Goal: Book appointment/travel/reservation

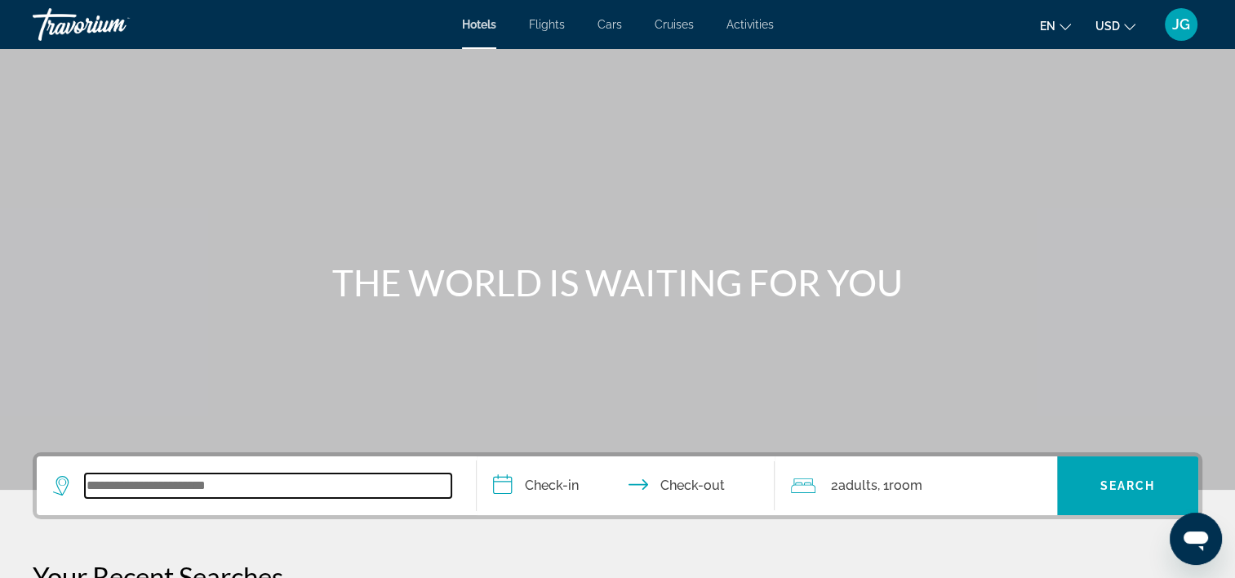
click at [242, 490] on input "Search widget" at bounding box center [268, 485] width 366 height 24
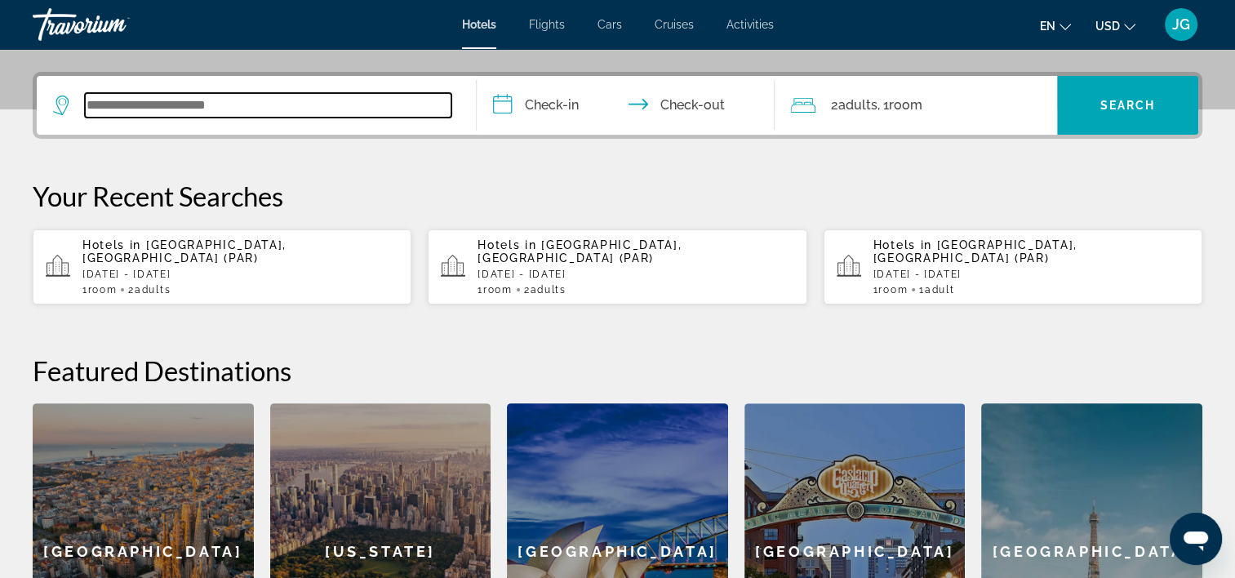
scroll to position [398, 0]
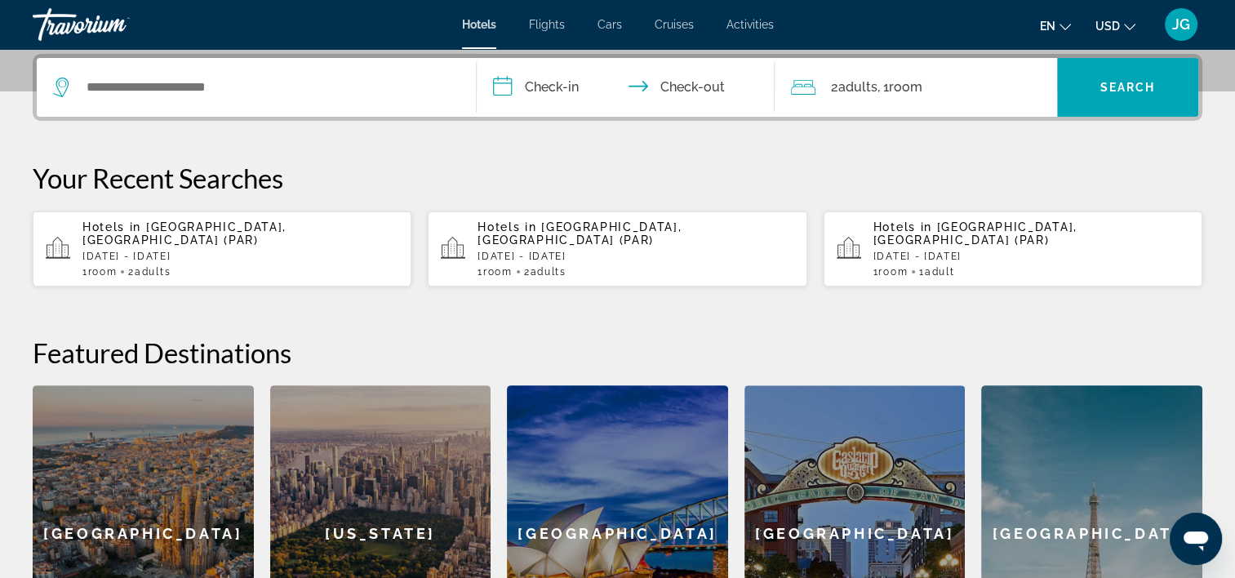
click at [242, 490] on div "[GEOGRAPHIC_DATA]" at bounding box center [143, 533] width 221 height 297
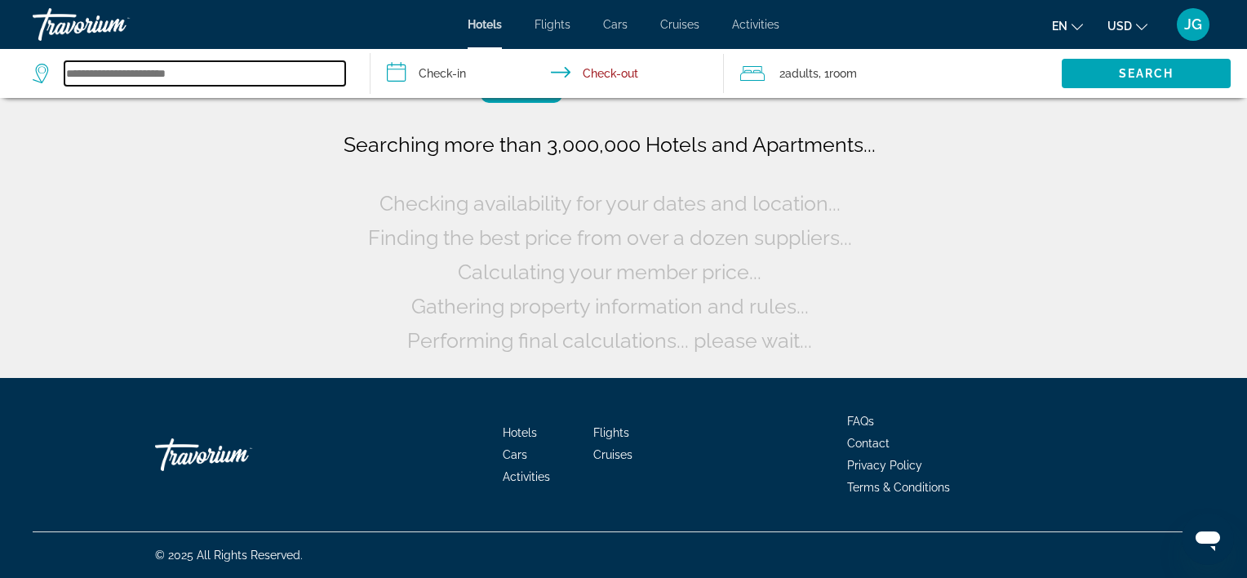
click at [191, 85] on input "Search widget" at bounding box center [204, 73] width 281 height 24
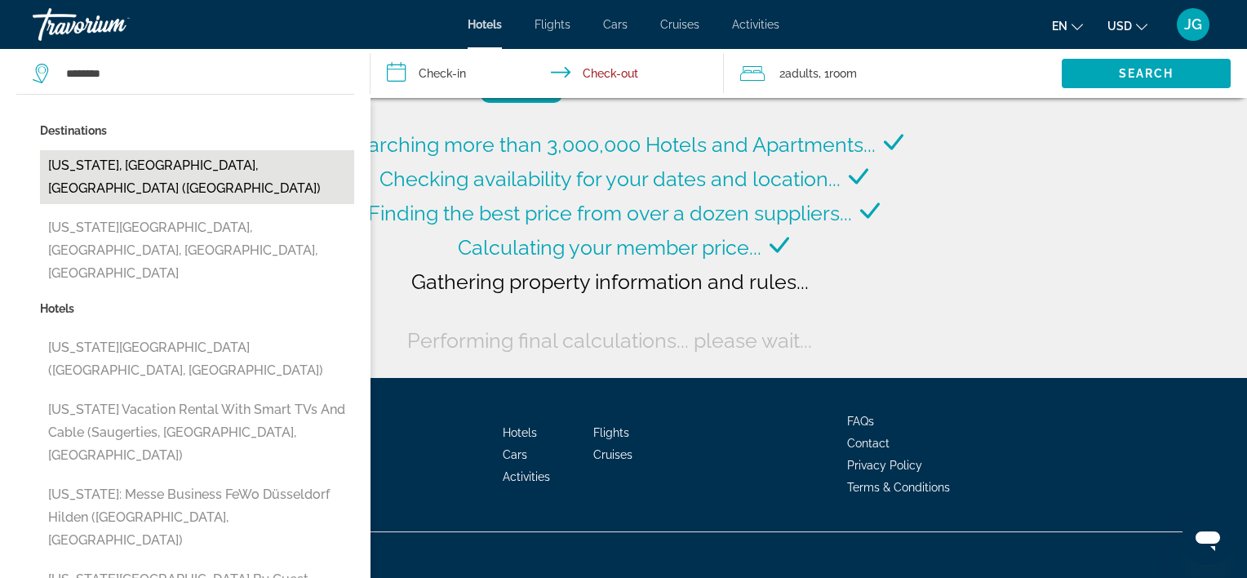
click at [174, 165] on button "New York, NY, United States (NYC)" at bounding box center [197, 177] width 314 height 54
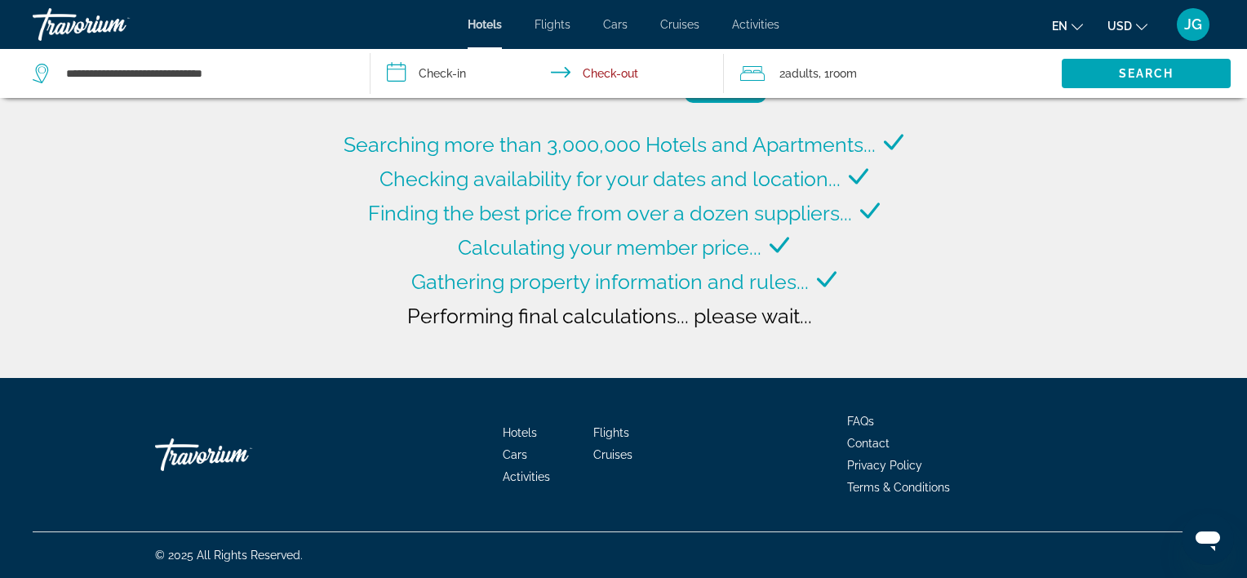
click at [446, 75] on input "**********" at bounding box center [550, 76] width 361 height 54
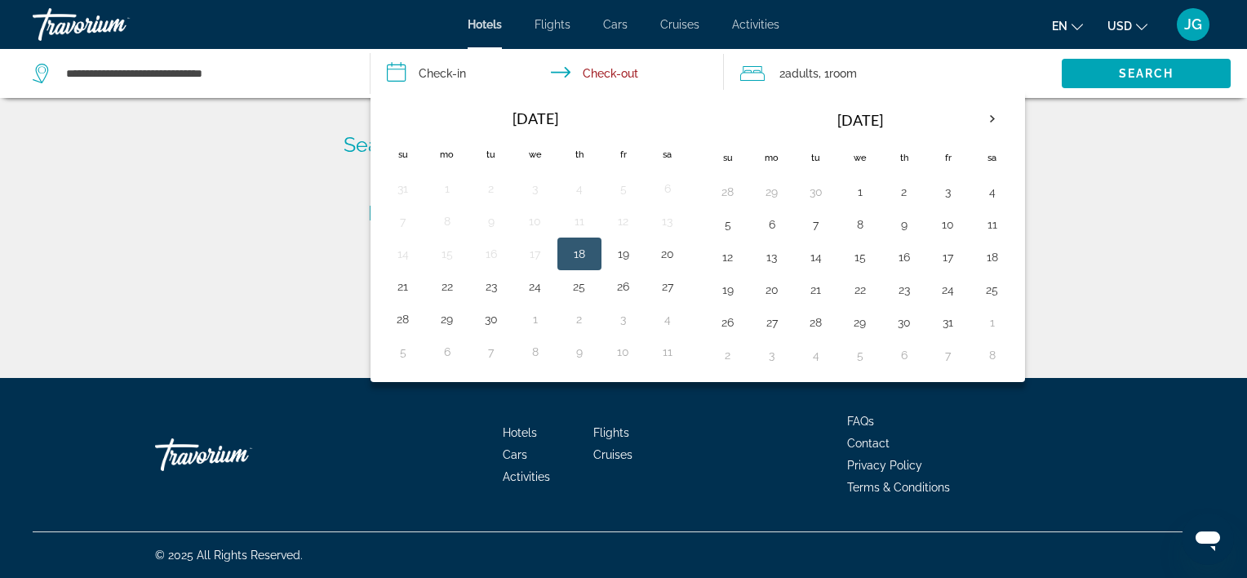
type input "**********"
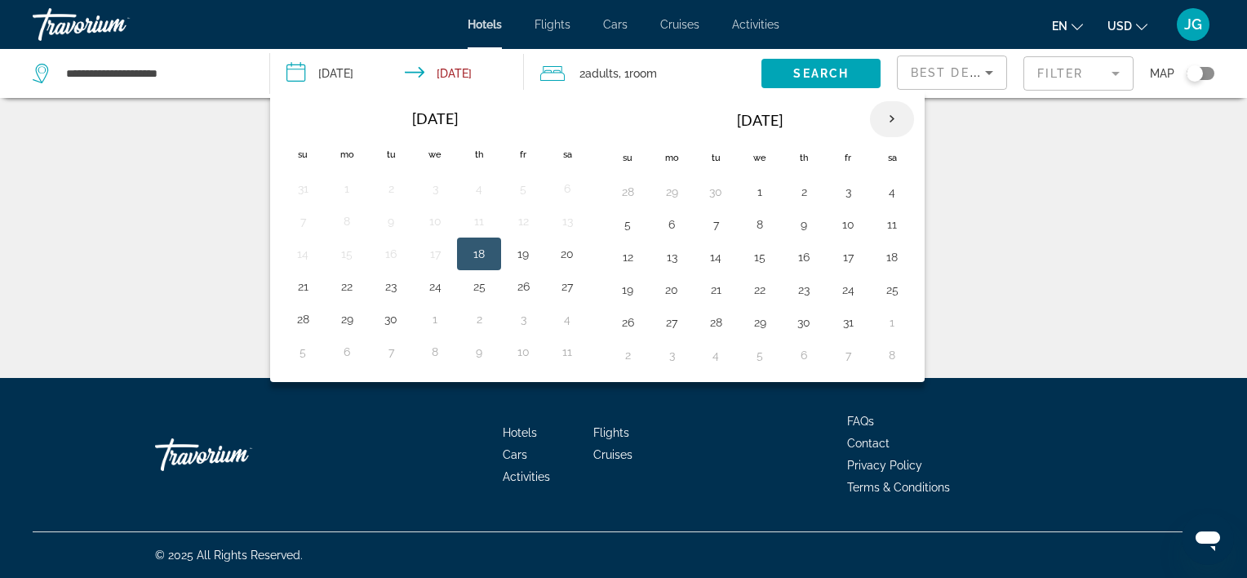
click at [888, 116] on th "Next month" at bounding box center [892, 119] width 44 height 36
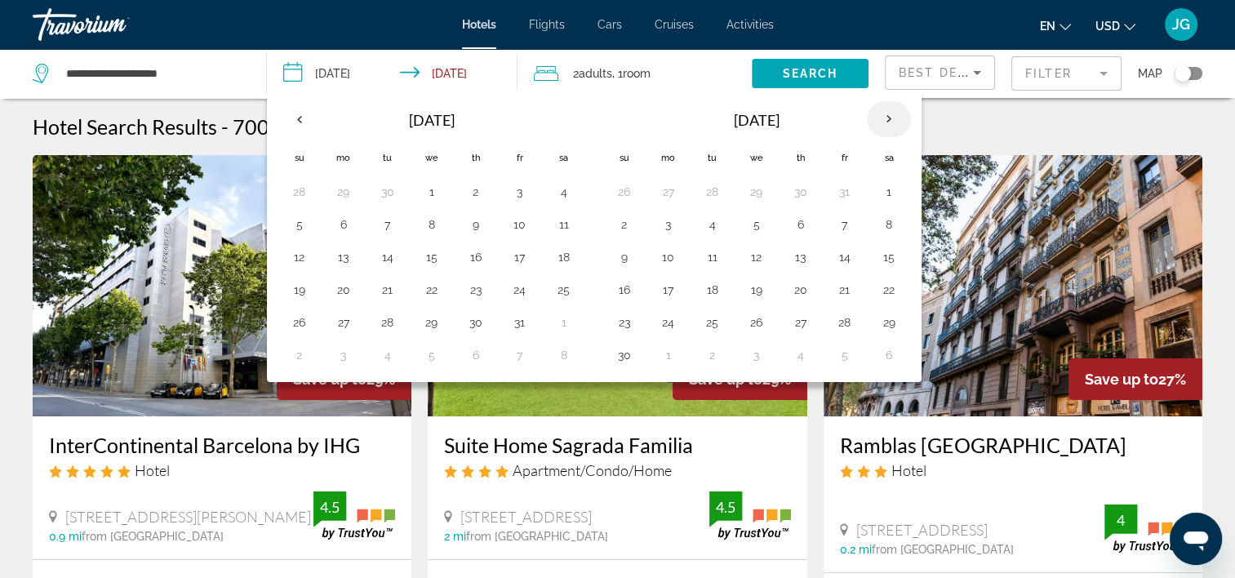
click at [886, 121] on th "Next month" at bounding box center [889, 119] width 44 height 36
click at [666, 255] on button "15" at bounding box center [668, 257] width 26 height 23
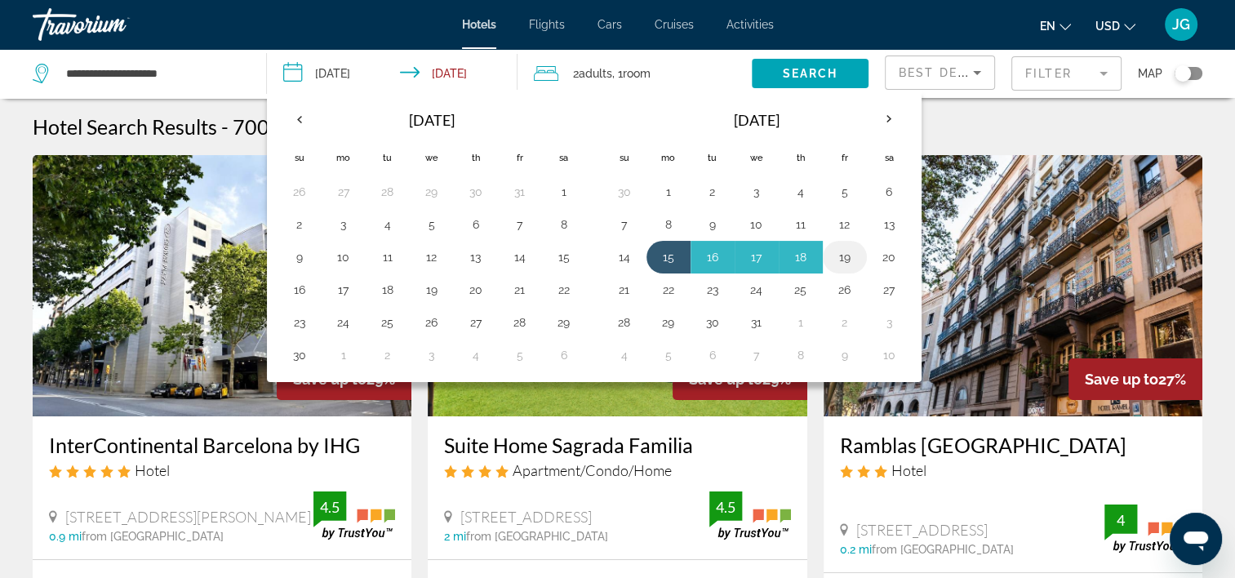
click at [849, 258] on button "19" at bounding box center [844, 257] width 26 height 23
type input "**********"
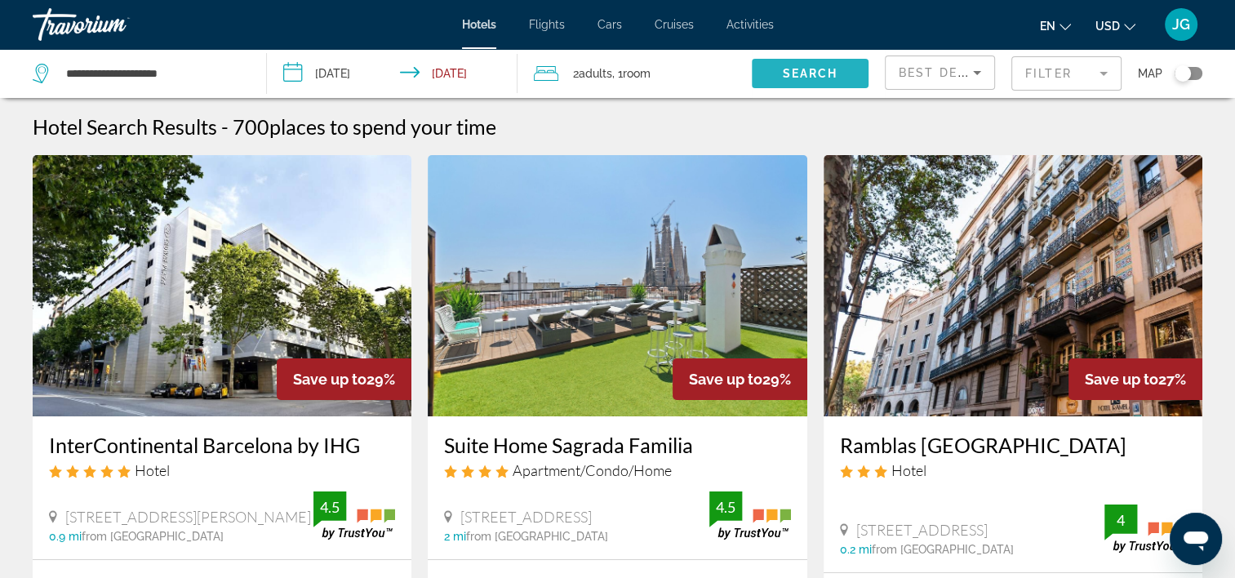
click at [823, 67] on span "Search" at bounding box center [809, 73] width 55 height 13
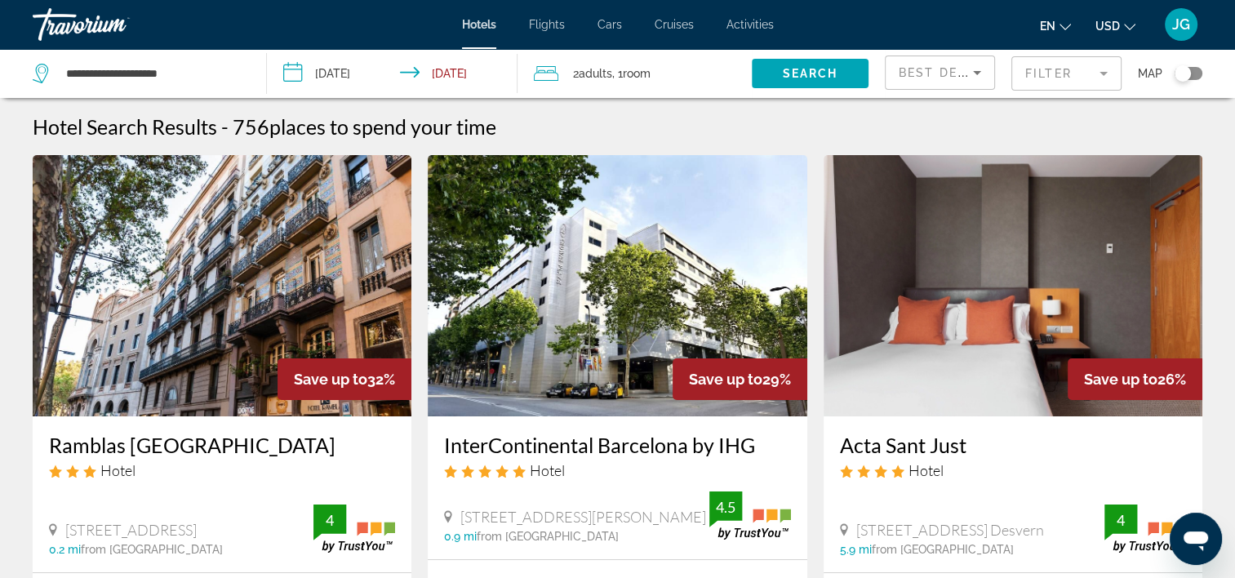
click at [1101, 71] on mat-form-field "Filter" at bounding box center [1066, 73] width 110 height 34
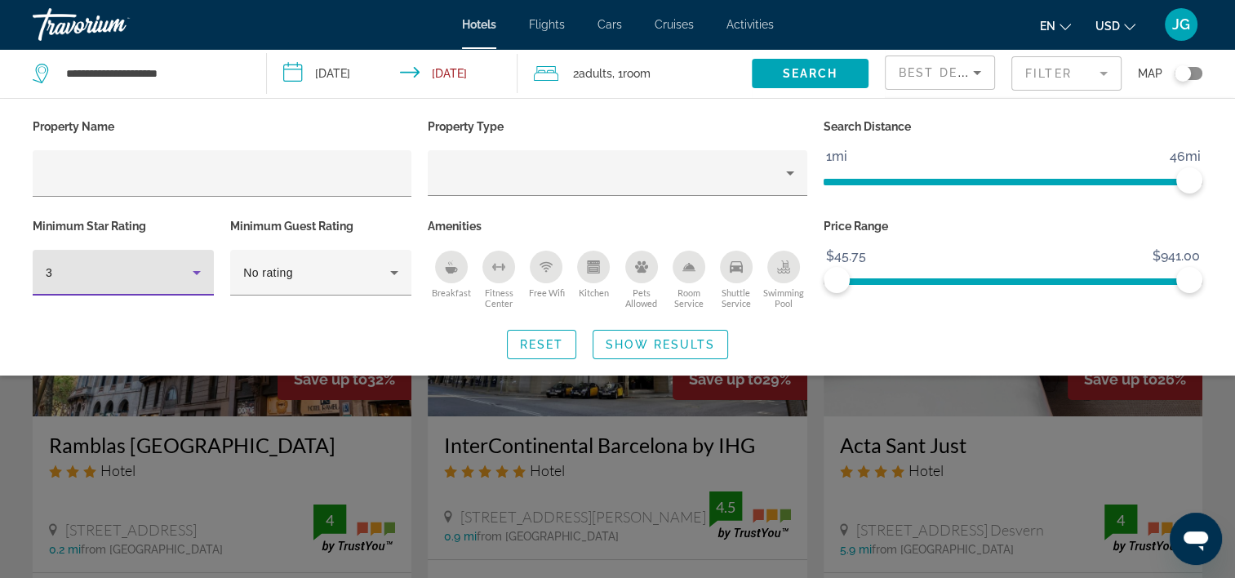
click at [193, 270] on icon "Hotel Filters" at bounding box center [197, 273] width 20 height 20
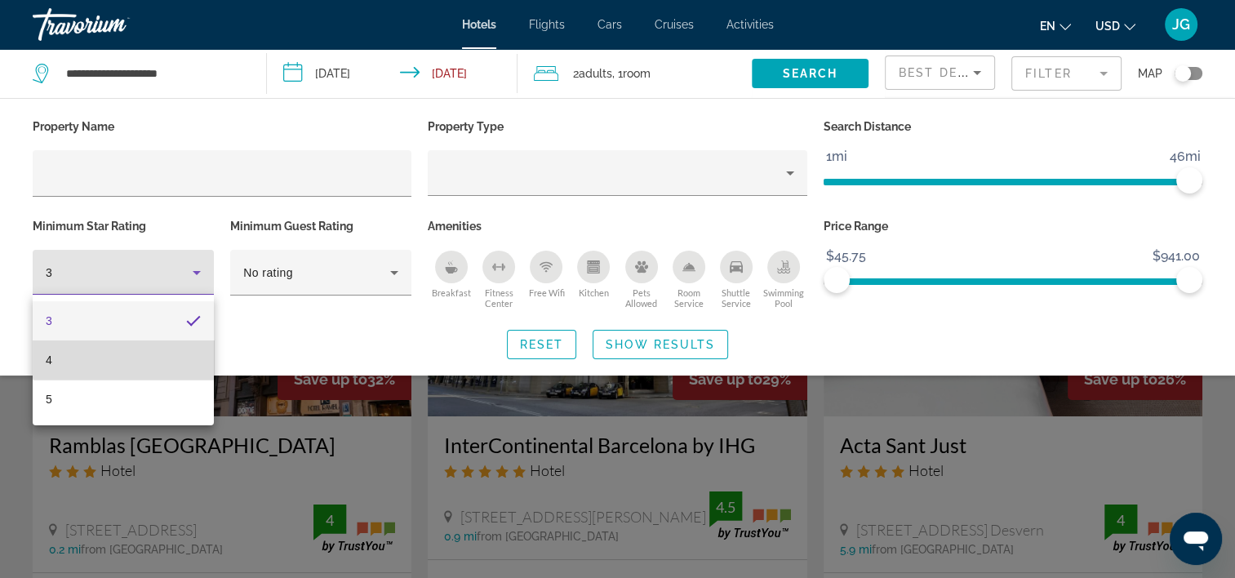
click at [167, 348] on mat-option "4" at bounding box center [123, 359] width 181 height 39
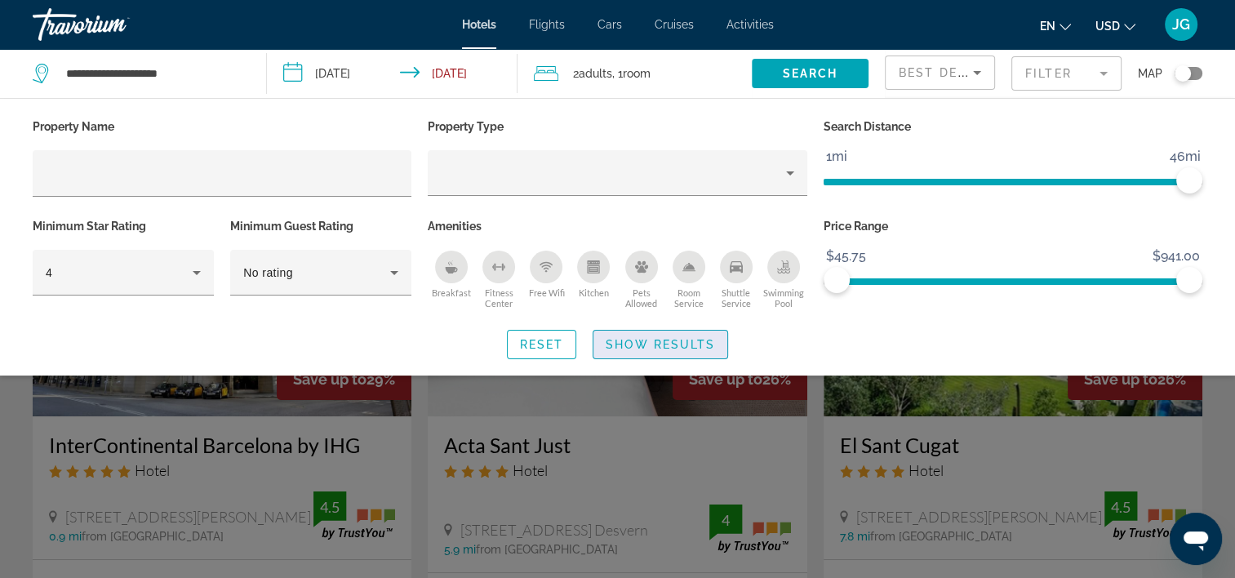
click at [648, 346] on span "Show Results" at bounding box center [659, 344] width 109 height 13
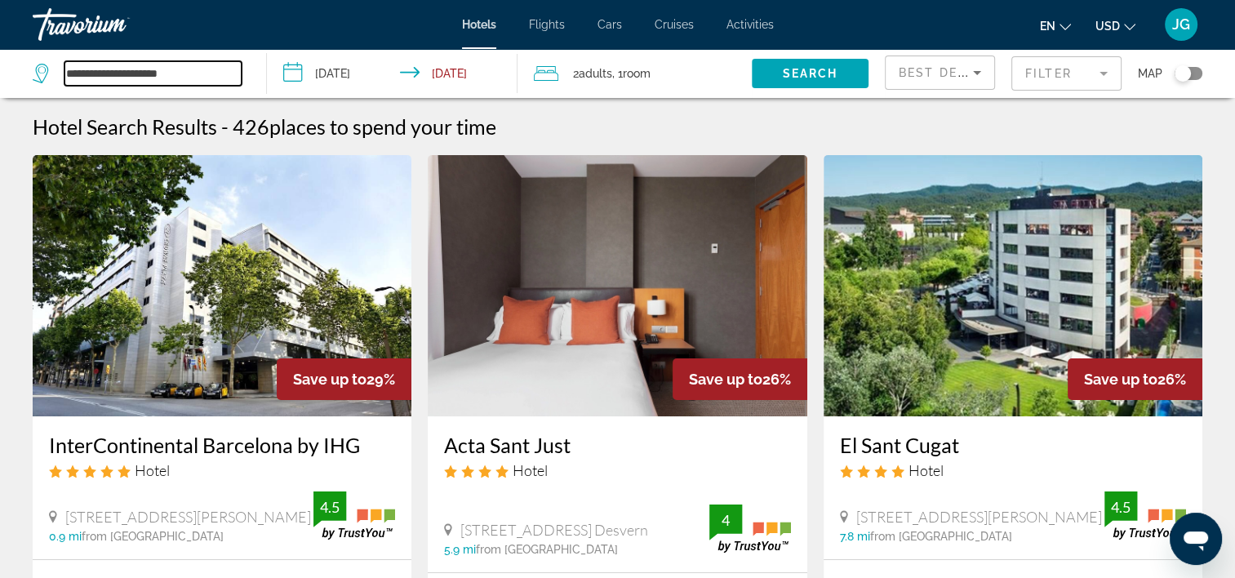
click at [192, 69] on input "**********" at bounding box center [152, 73] width 177 height 24
type input "*"
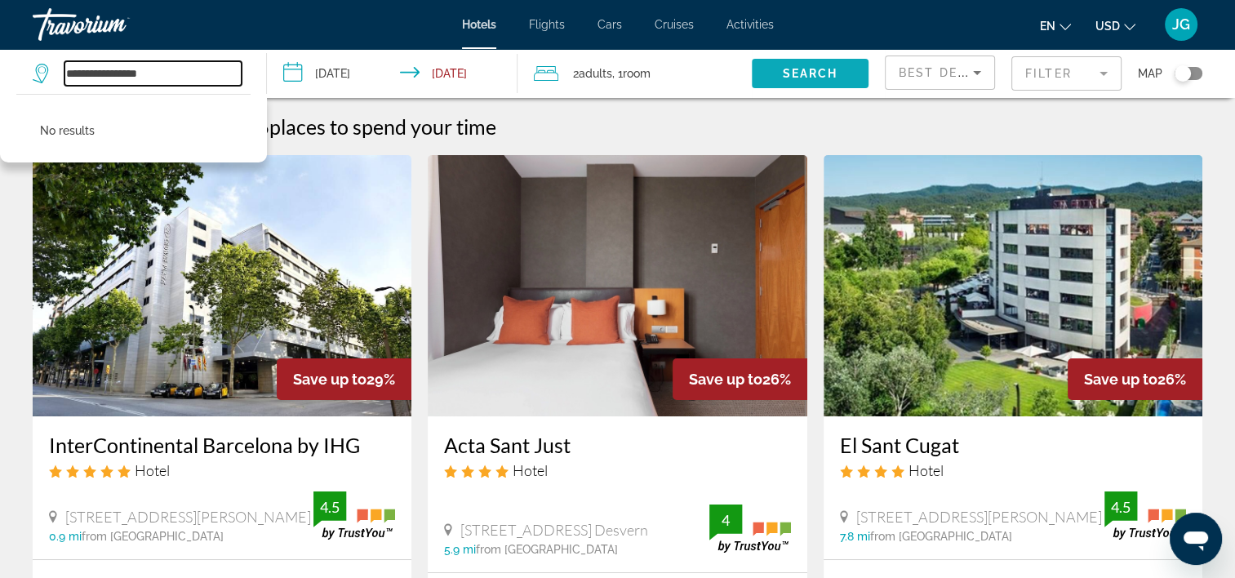
type input "**********"
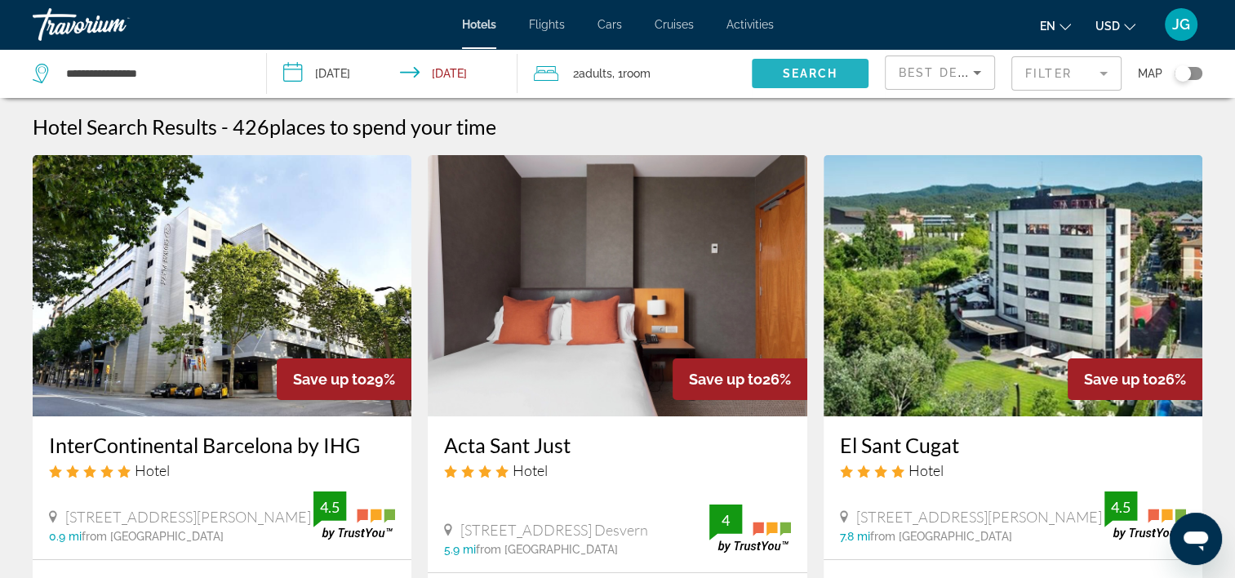
click at [829, 68] on span "Search" at bounding box center [809, 73] width 55 height 13
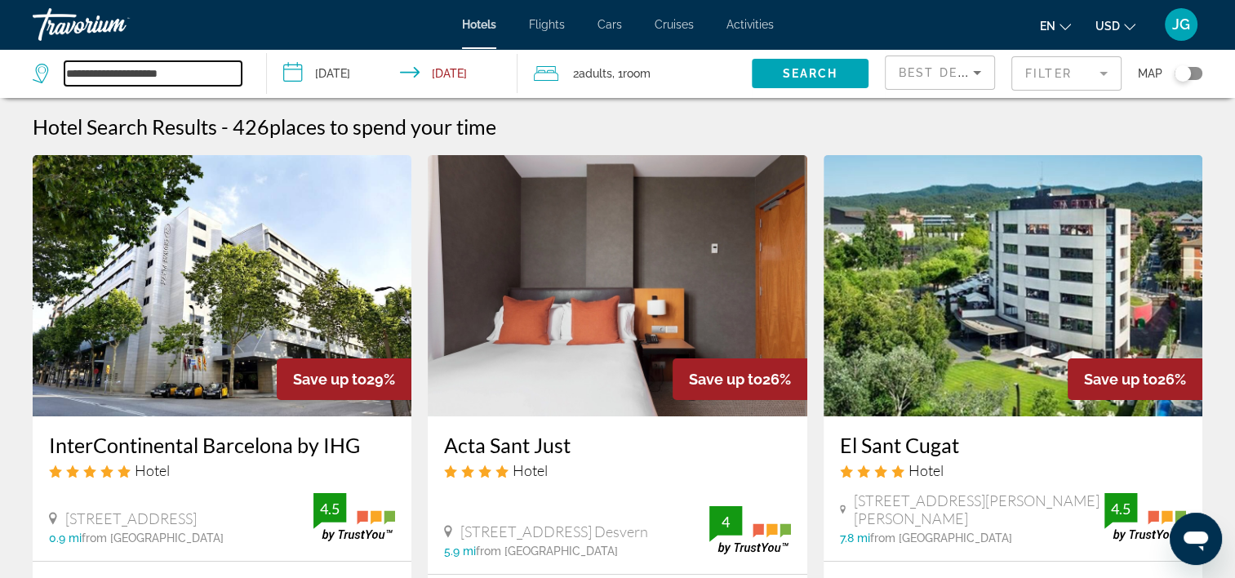
click at [222, 75] on input "**********" at bounding box center [152, 73] width 177 height 24
click at [476, 29] on span "Hotels" at bounding box center [479, 24] width 34 height 13
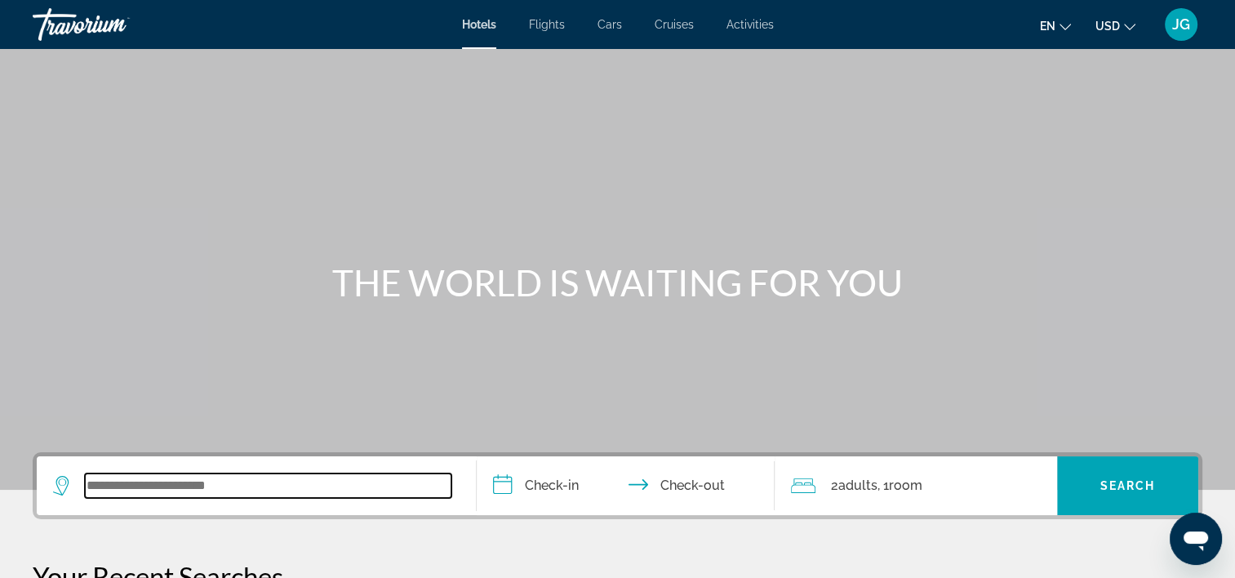
click at [264, 473] on input "Search widget" at bounding box center [268, 485] width 366 height 24
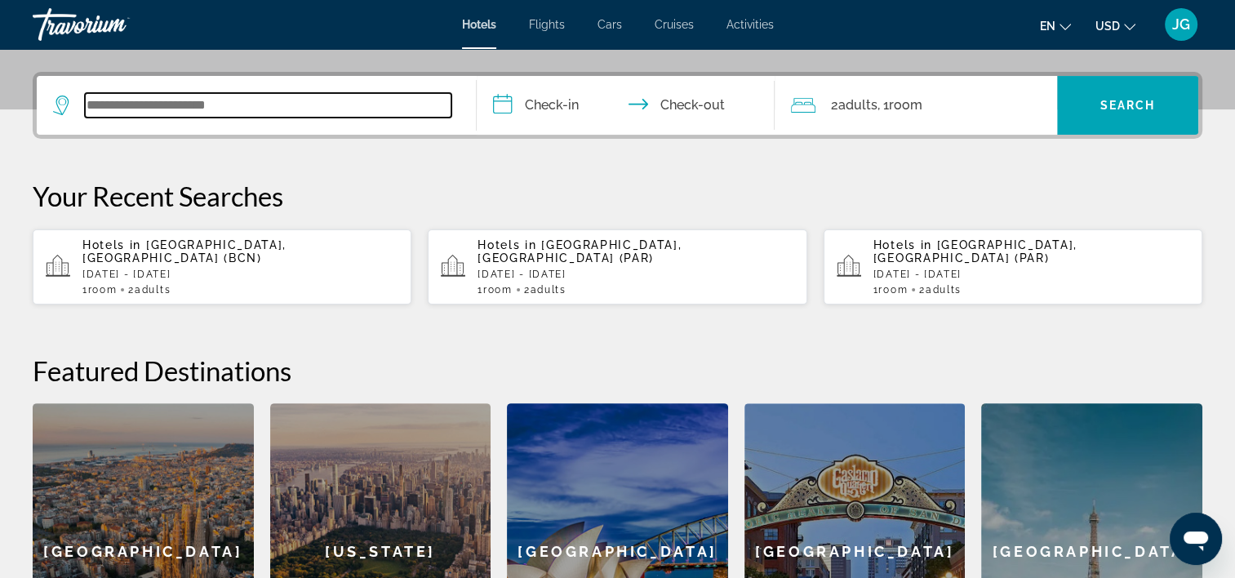
scroll to position [398, 0]
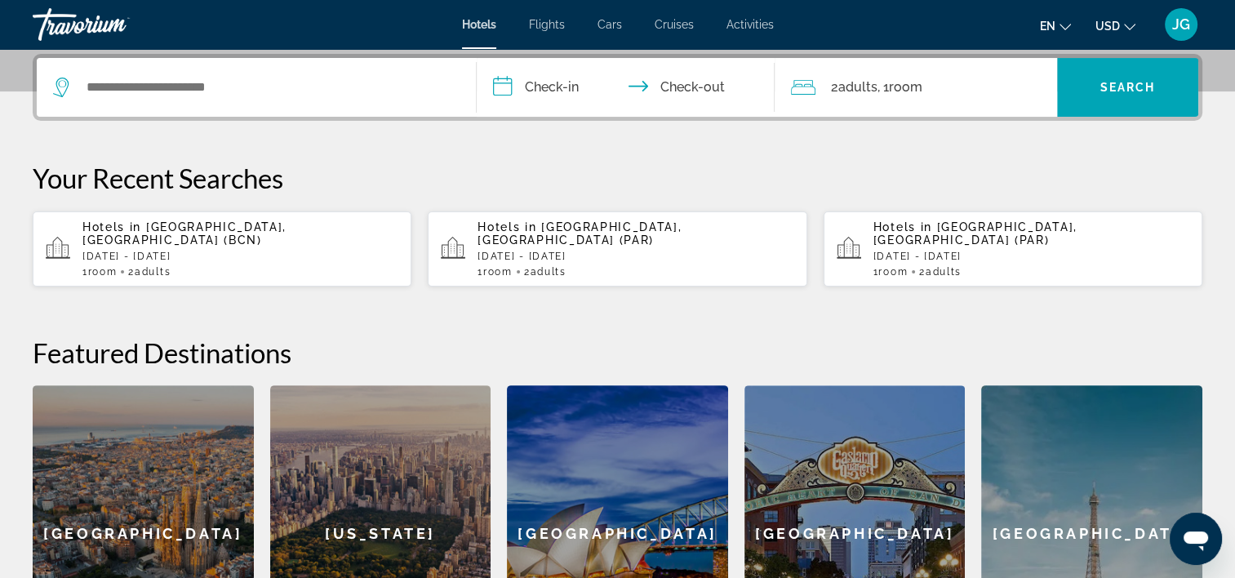
click at [375, 503] on div "New York" at bounding box center [380, 533] width 221 height 297
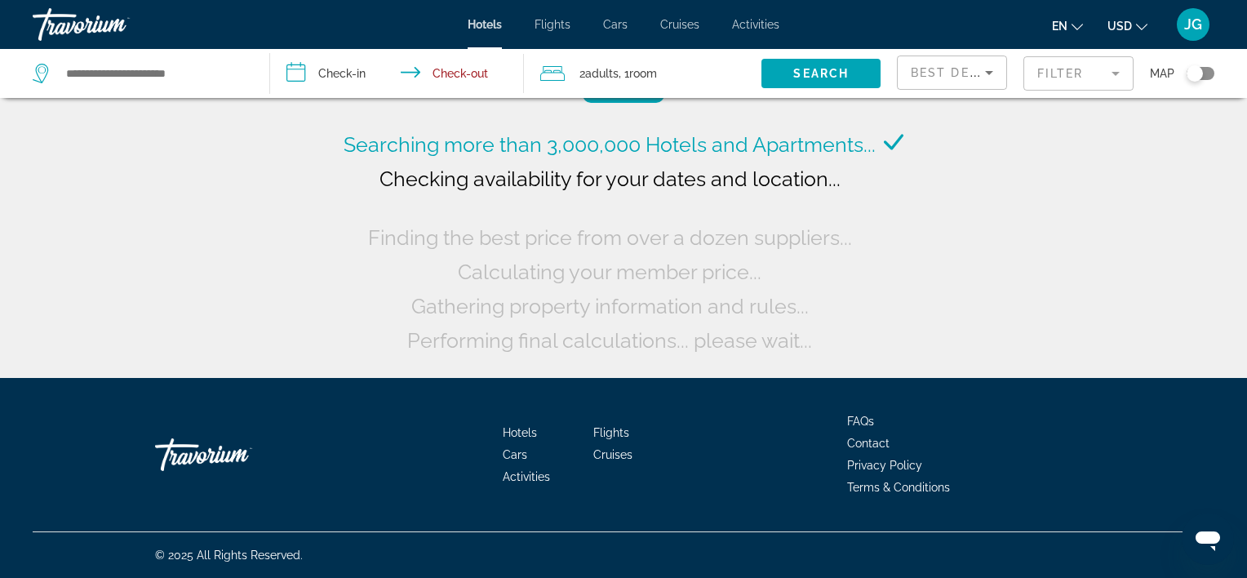
click at [349, 69] on input "**********" at bounding box center [400, 76] width 260 height 54
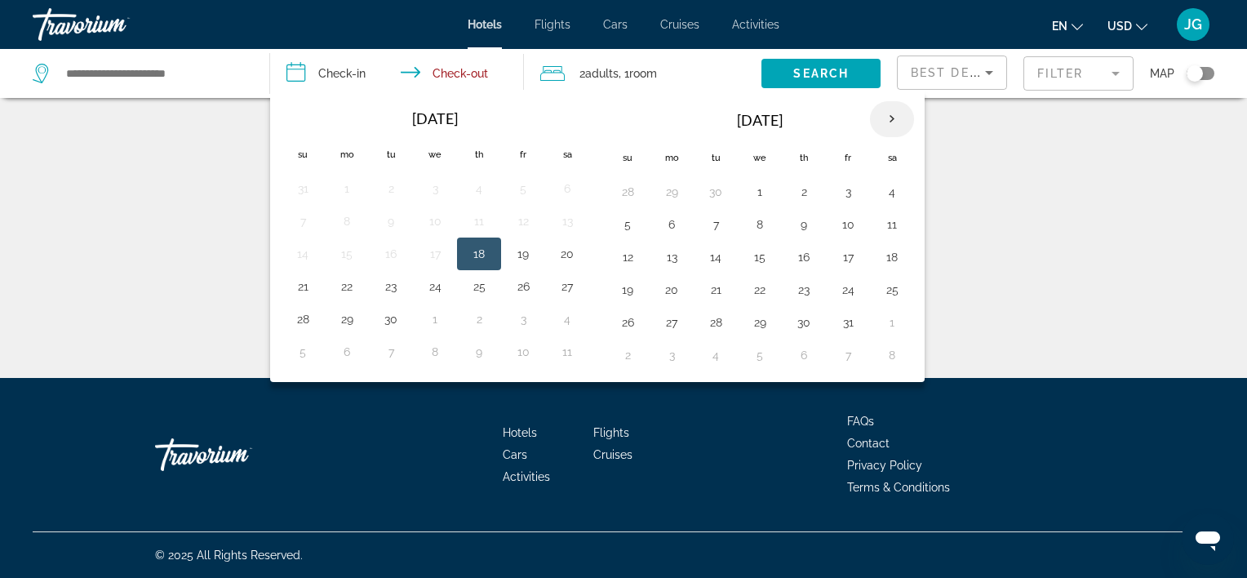
click at [891, 115] on th "Next month" at bounding box center [892, 119] width 44 height 36
type input "**********"
click at [341, 254] on button "10" at bounding box center [347, 257] width 26 height 23
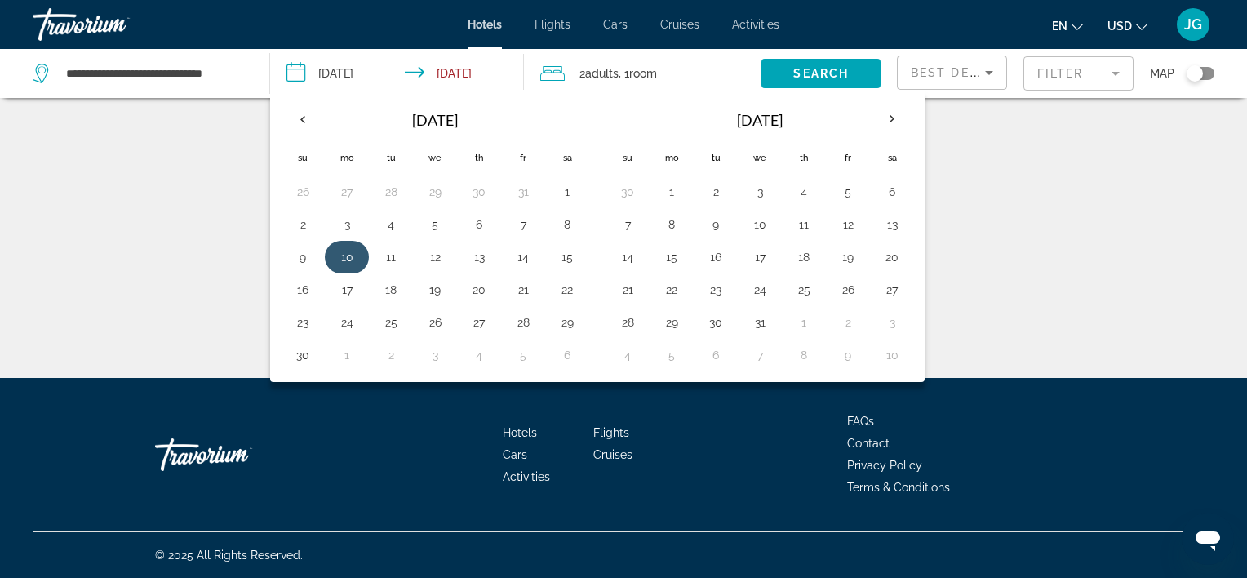
click at [341, 254] on button "10" at bounding box center [347, 257] width 26 height 23
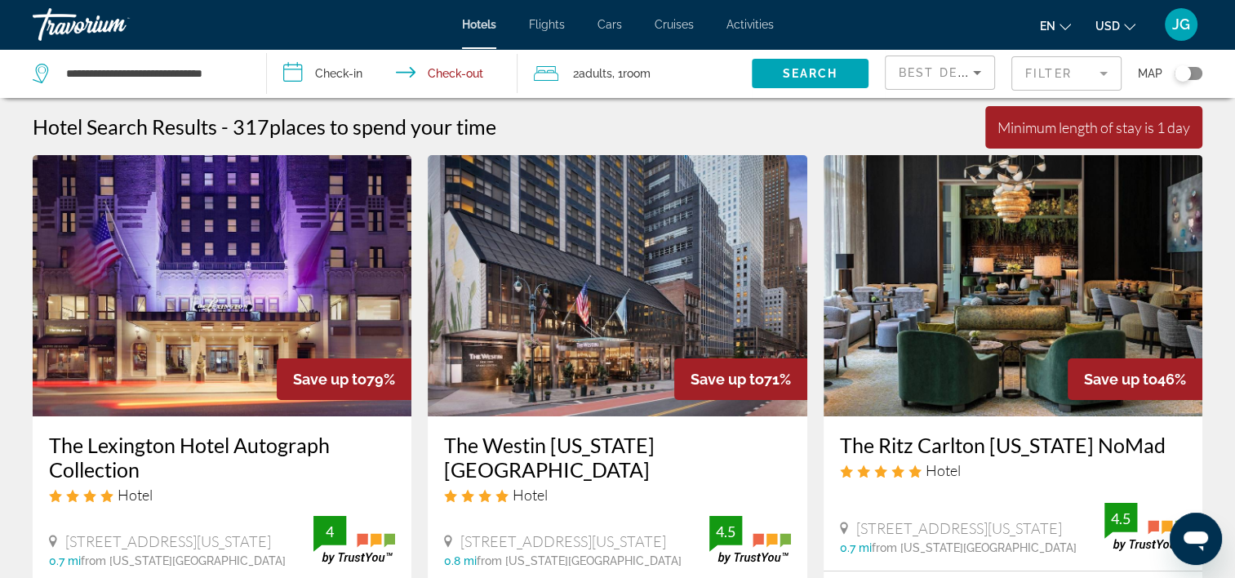
click at [344, 73] on input "**********" at bounding box center [395, 76] width 257 height 54
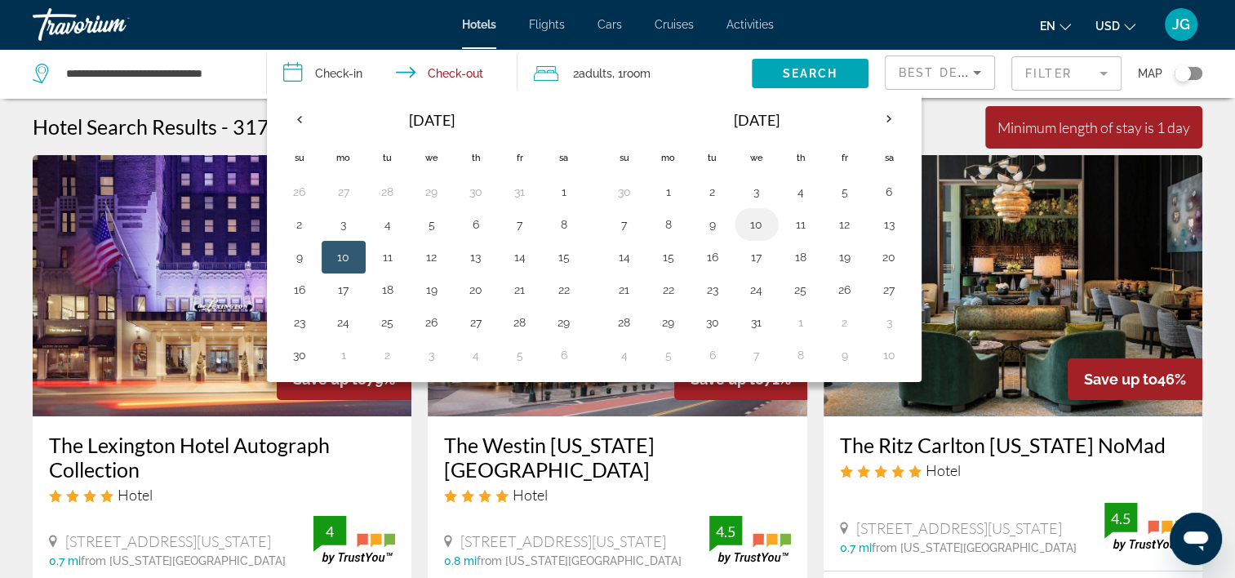
click at [750, 220] on button "10" at bounding box center [756, 224] width 26 height 23
click at [792, 215] on button "11" at bounding box center [800, 224] width 26 height 23
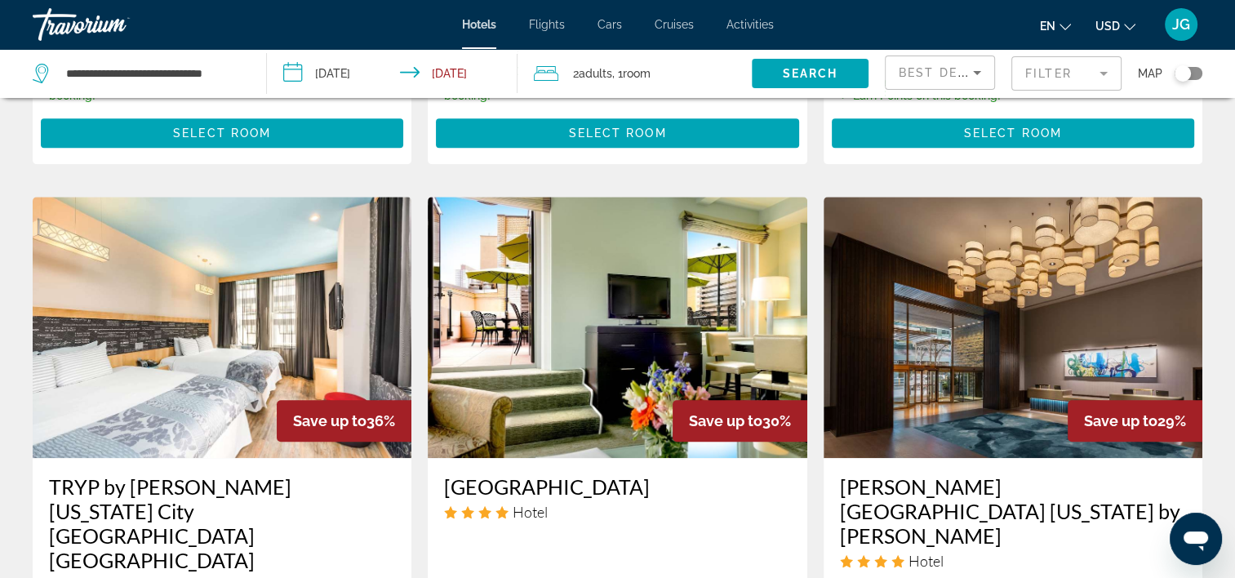
scroll to position [1246, 0]
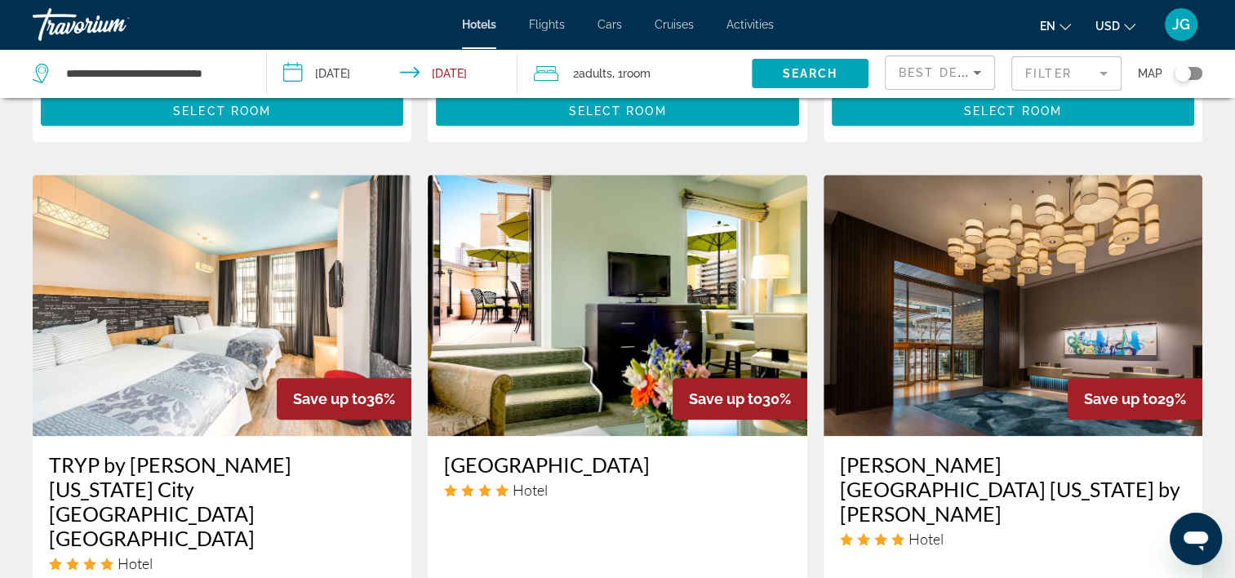
click at [1098, 69] on mat-form-field "Filter" at bounding box center [1066, 73] width 110 height 34
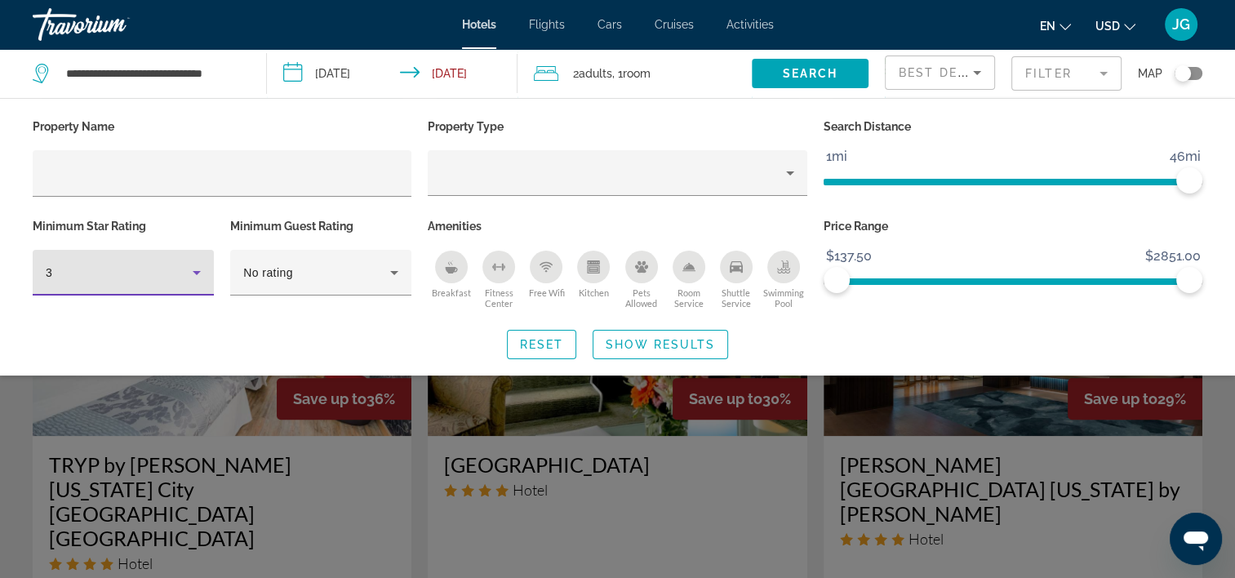
click at [197, 271] on icon "Hotel Filters" at bounding box center [197, 273] width 8 height 4
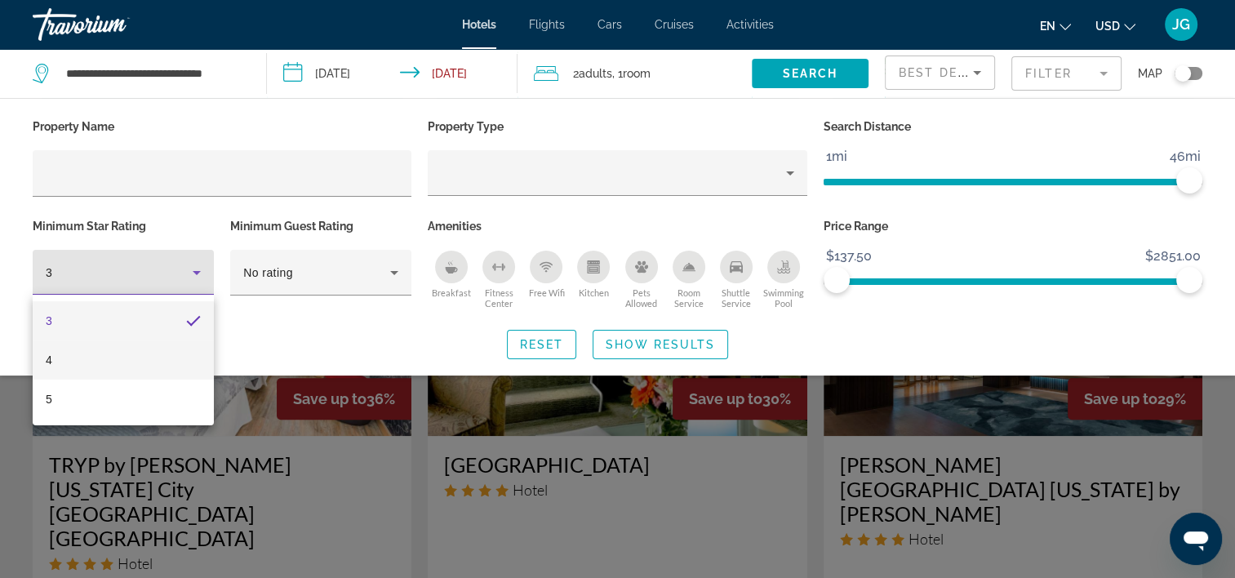
click at [140, 353] on mat-option "4" at bounding box center [123, 359] width 181 height 39
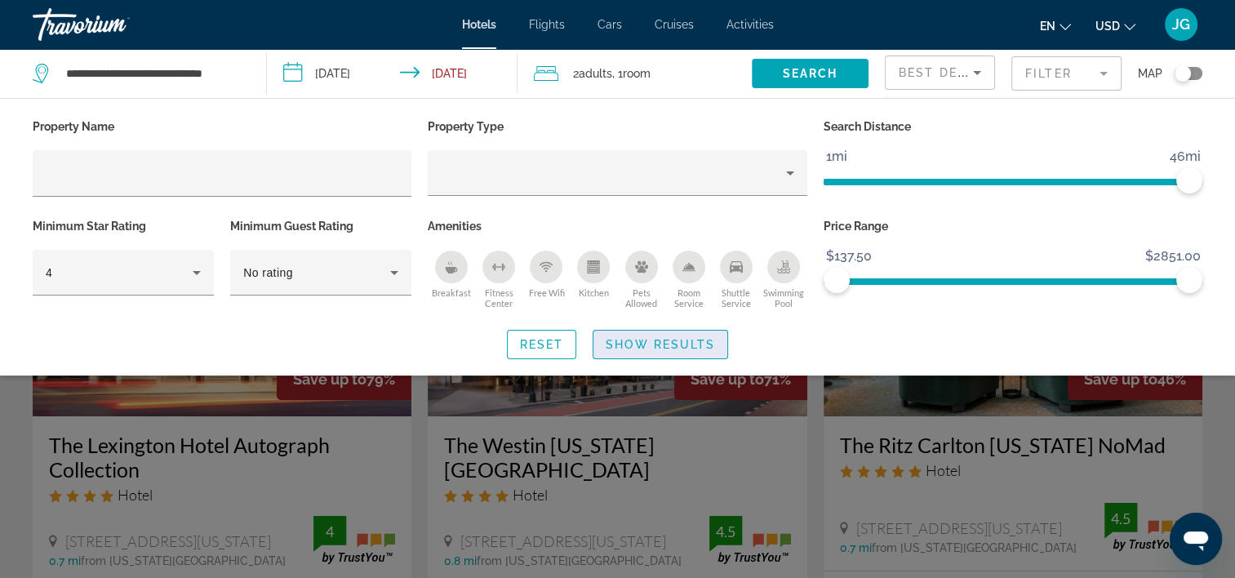
click at [656, 342] on span "Show Results" at bounding box center [659, 344] width 109 height 13
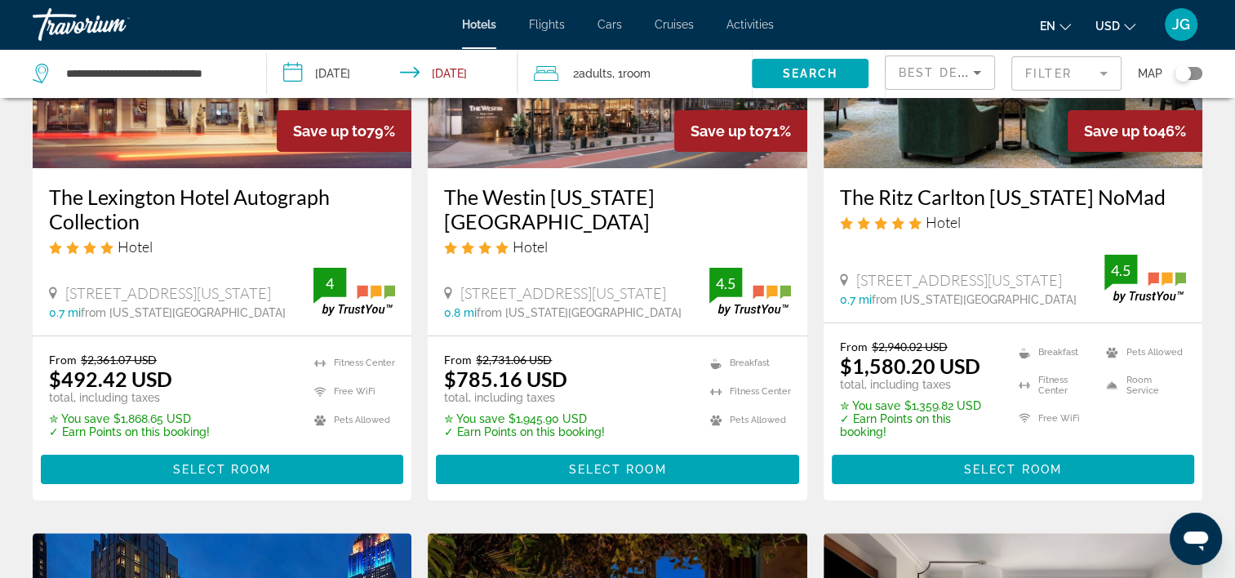
scroll to position [251, 0]
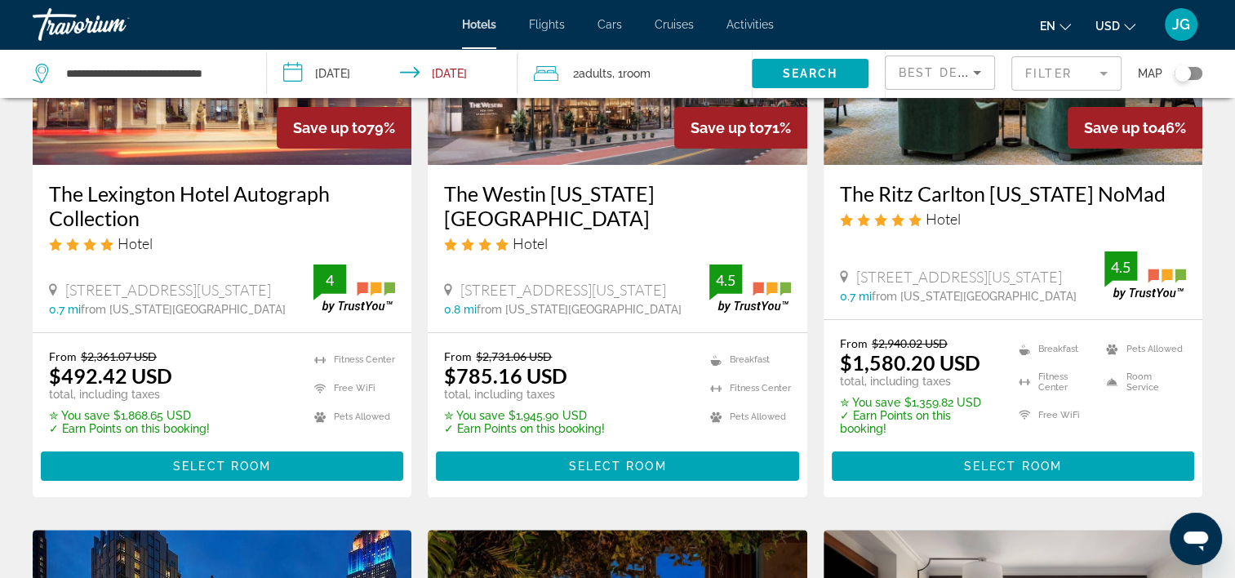
click at [478, 75] on input "**********" at bounding box center [395, 76] width 257 height 54
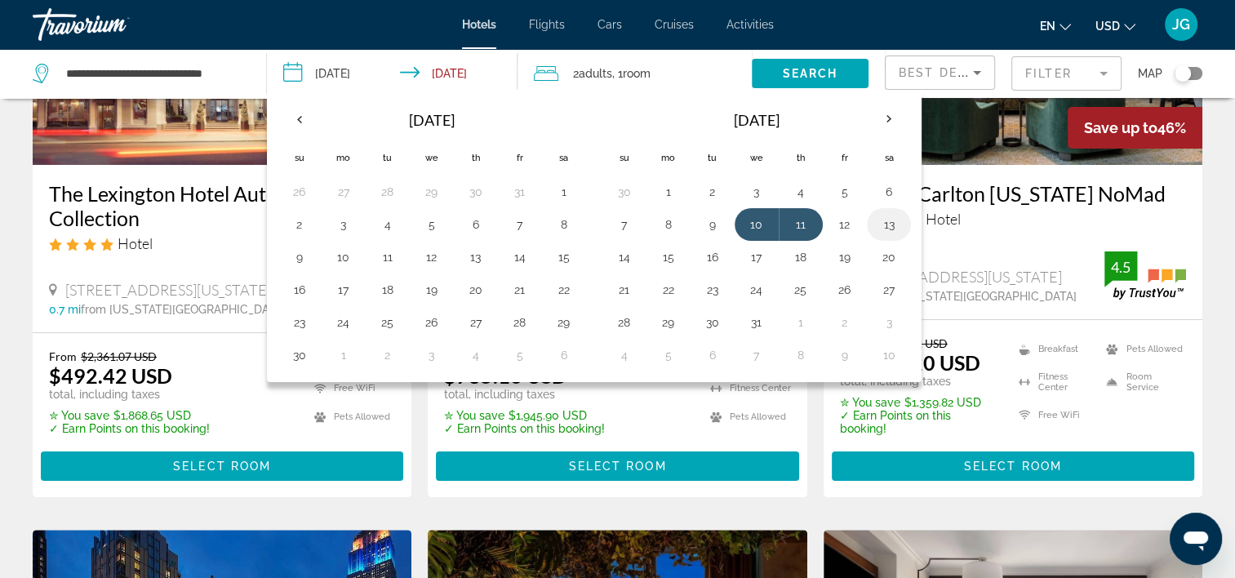
click at [891, 226] on button "13" at bounding box center [889, 224] width 26 height 23
click at [753, 227] on button "10" at bounding box center [756, 224] width 26 height 23
type input "**********"
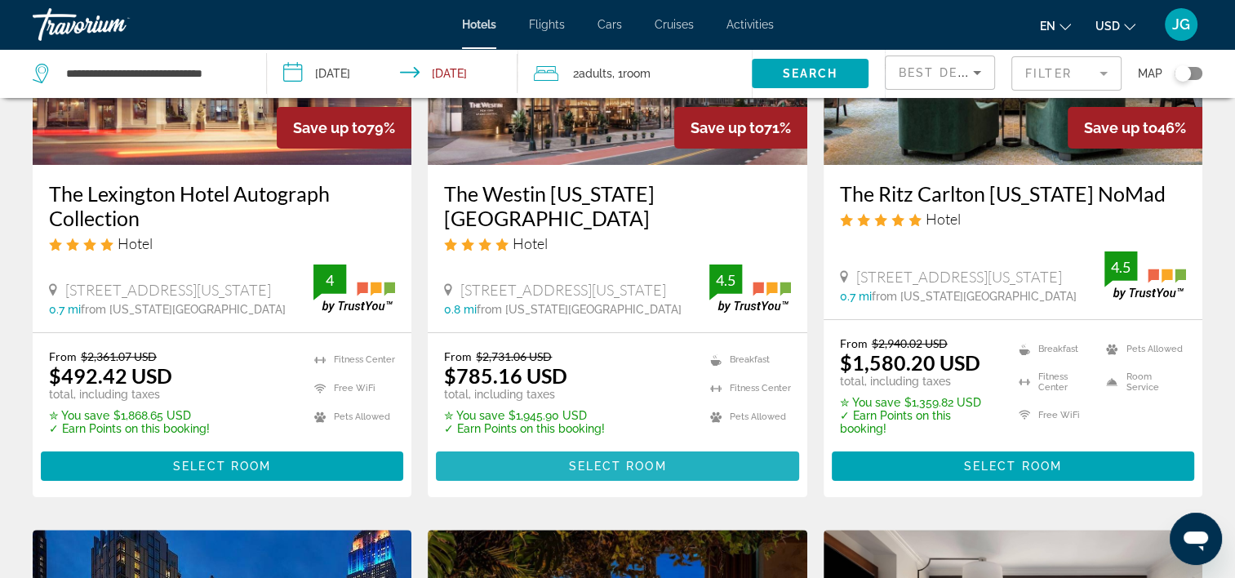
click at [674, 462] on span "Main content" at bounding box center [617, 465] width 362 height 39
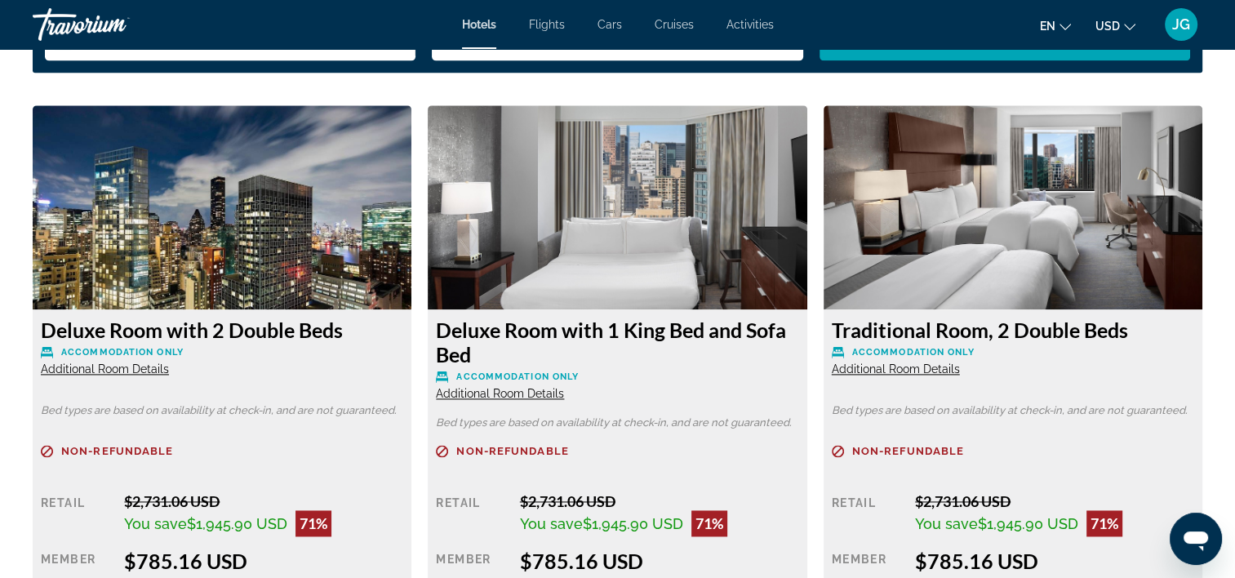
scroll to position [2212, 0]
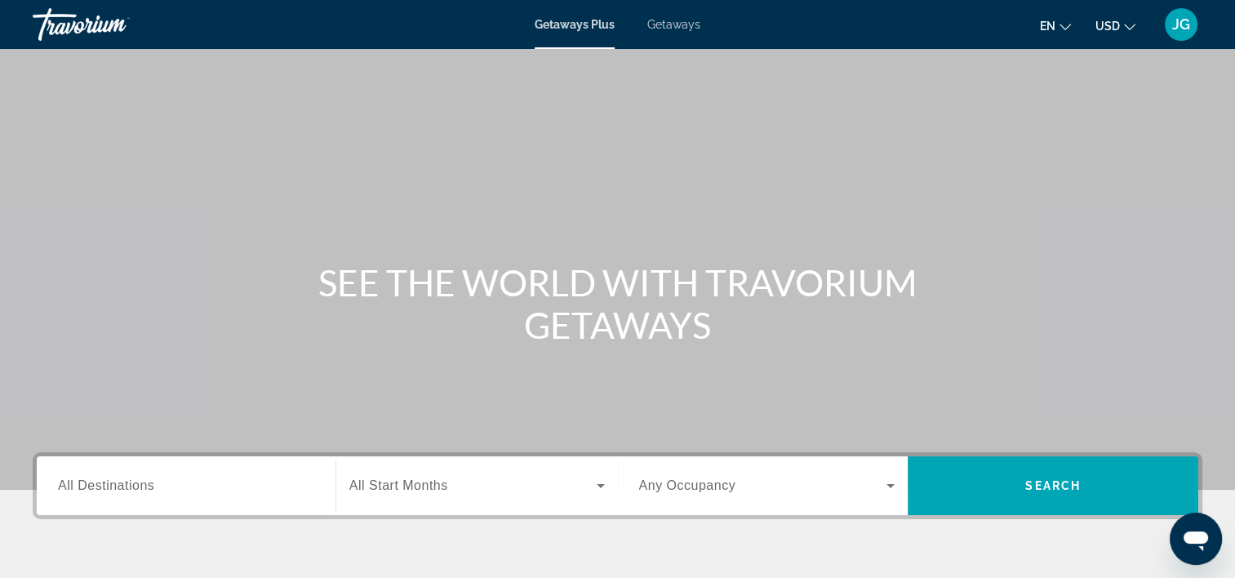
click at [139, 483] on span "All Destinations" at bounding box center [106, 485] width 96 height 14
click at [139, 483] on input "Destination All Destinations" at bounding box center [186, 487] width 256 height 20
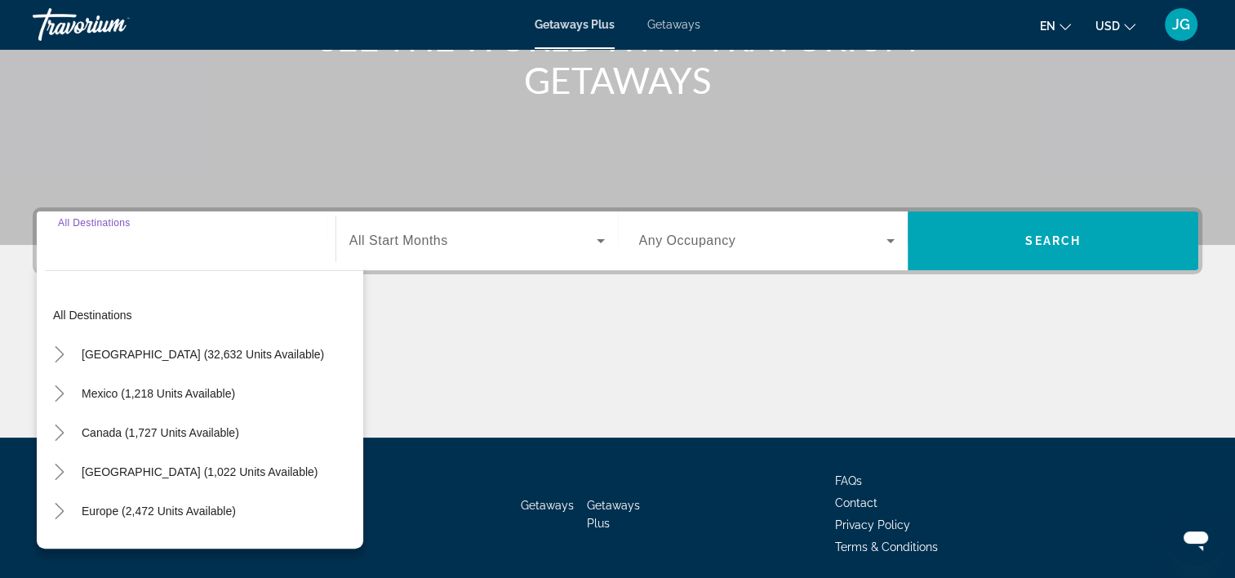
scroll to position [304, 0]
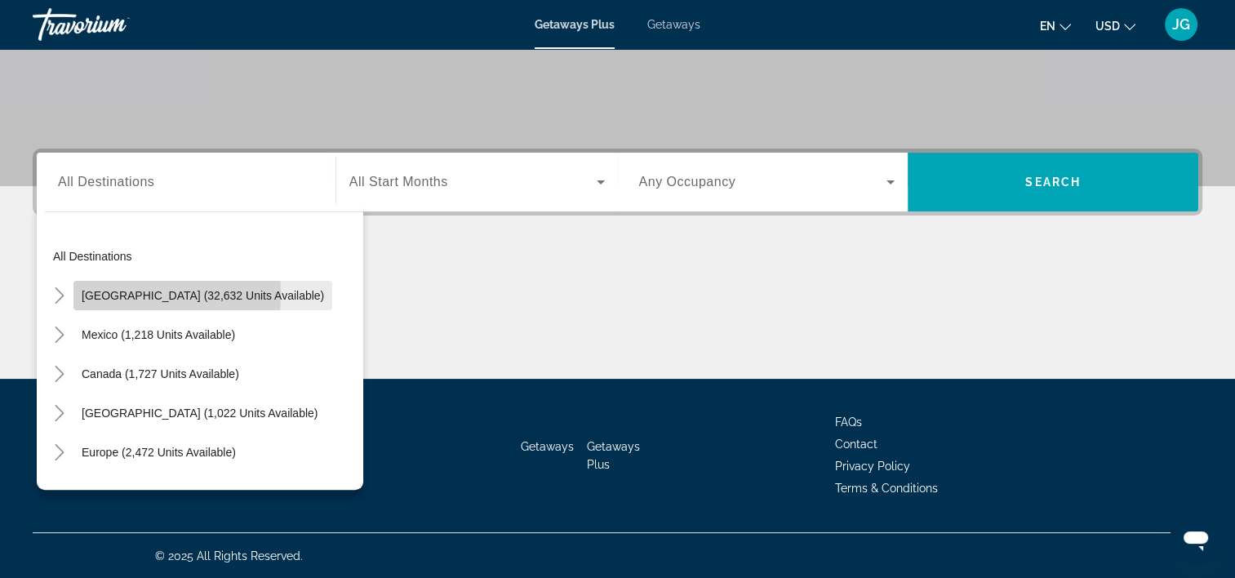
click at [104, 293] on span "[GEOGRAPHIC_DATA] (32,632 units available)" at bounding box center [203, 295] width 242 height 13
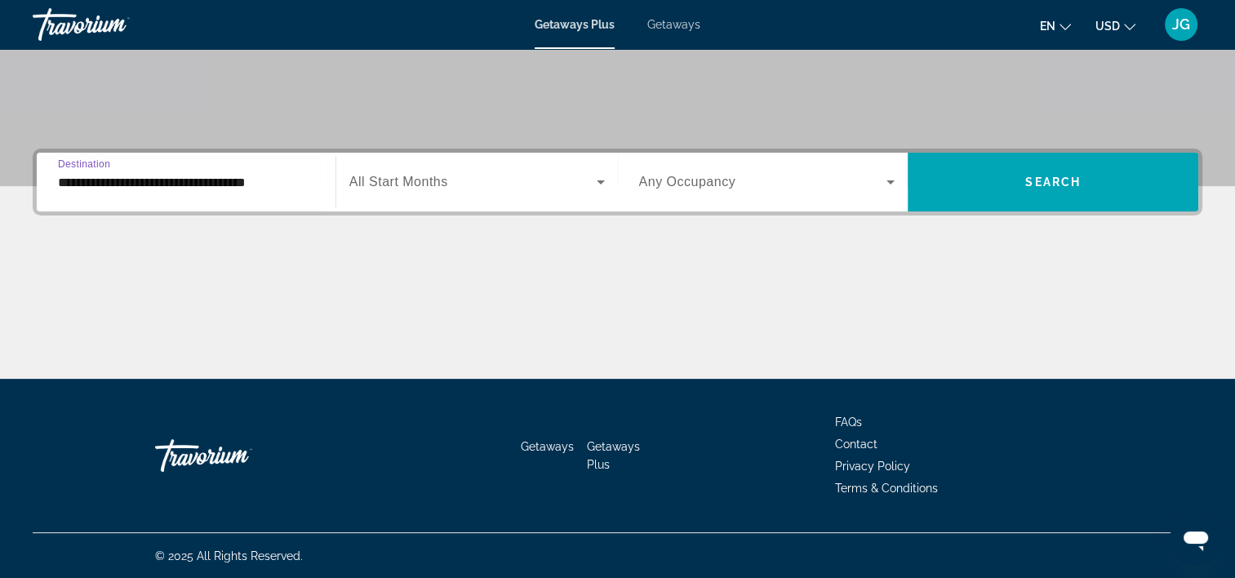
click at [60, 189] on input "**********" at bounding box center [186, 183] width 256 height 20
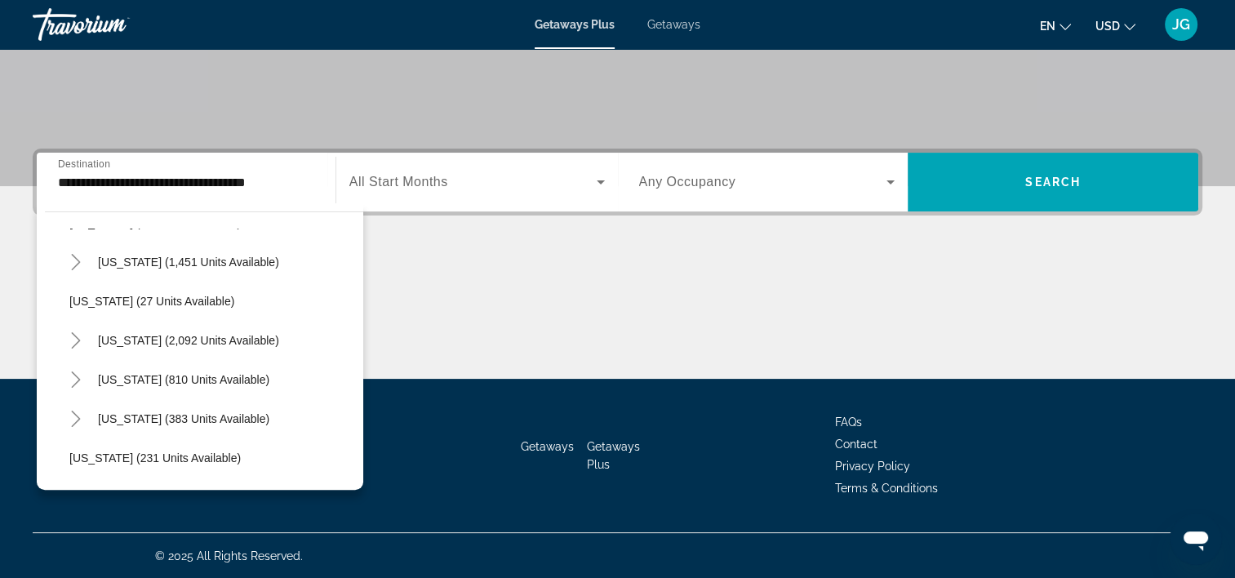
scroll to position [939, 0]
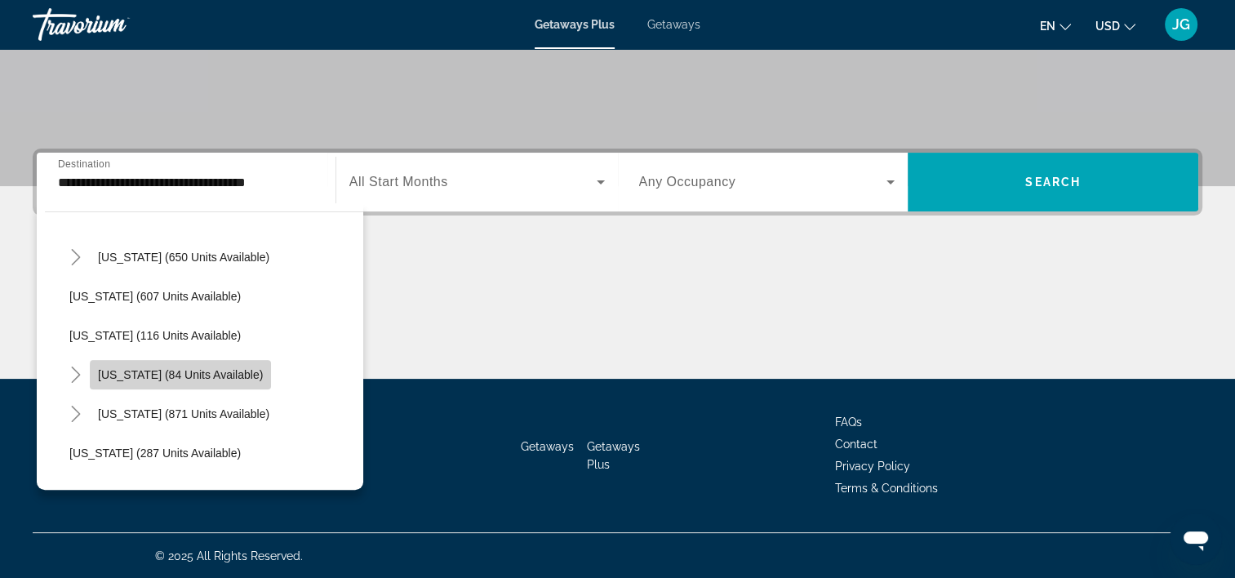
click at [225, 377] on span "[US_STATE] (84 units available)" at bounding box center [180, 374] width 165 height 13
type input "**********"
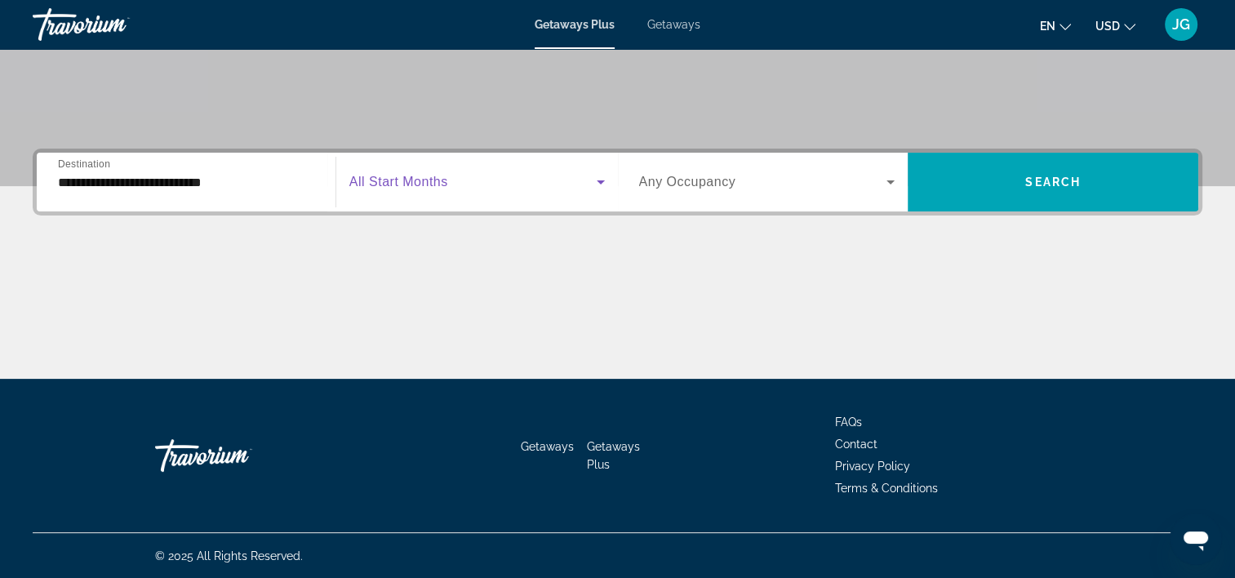
click at [473, 182] on span "Search widget" at bounding box center [472, 182] width 247 height 20
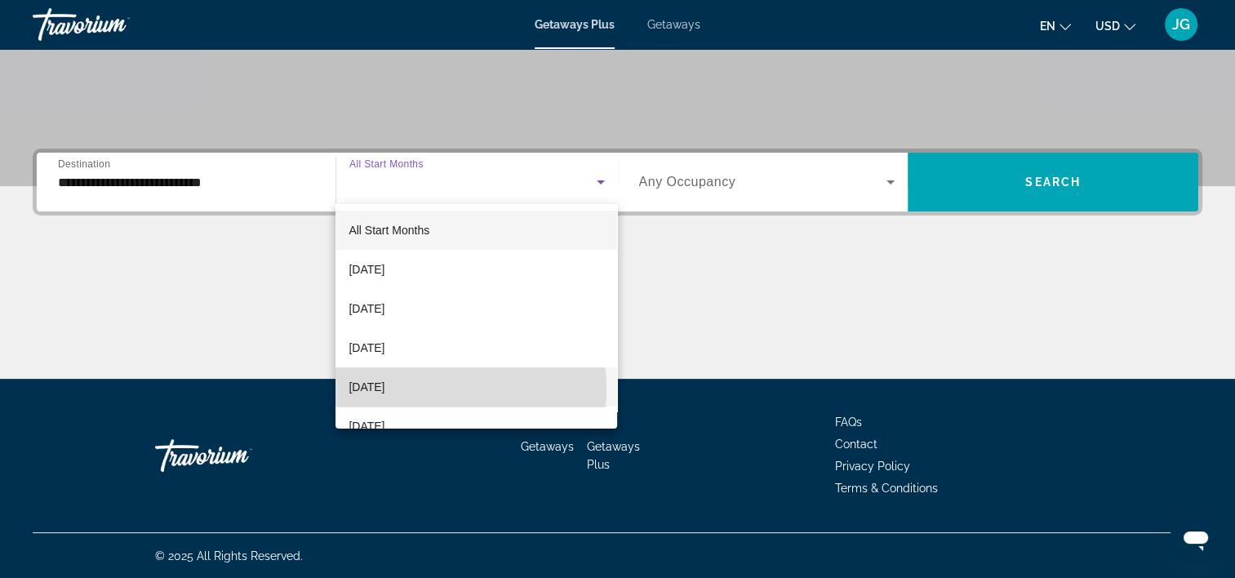
click at [431, 389] on mat-option "[DATE]" at bounding box center [476, 386] width 282 height 39
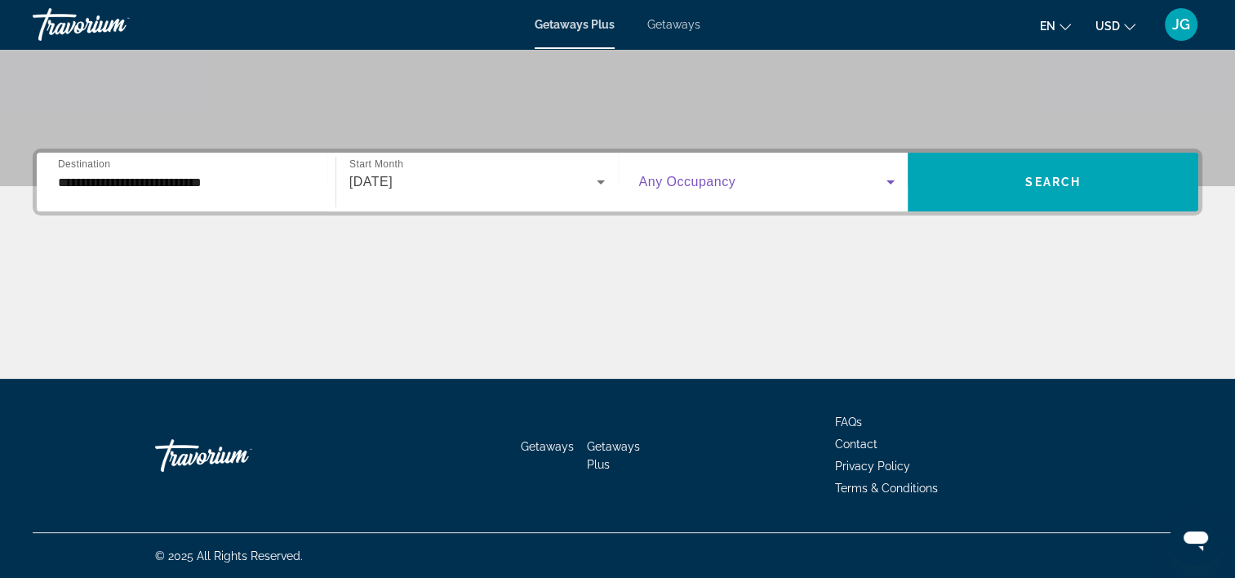
click at [894, 174] on icon "Search widget" at bounding box center [890, 182] width 20 height 20
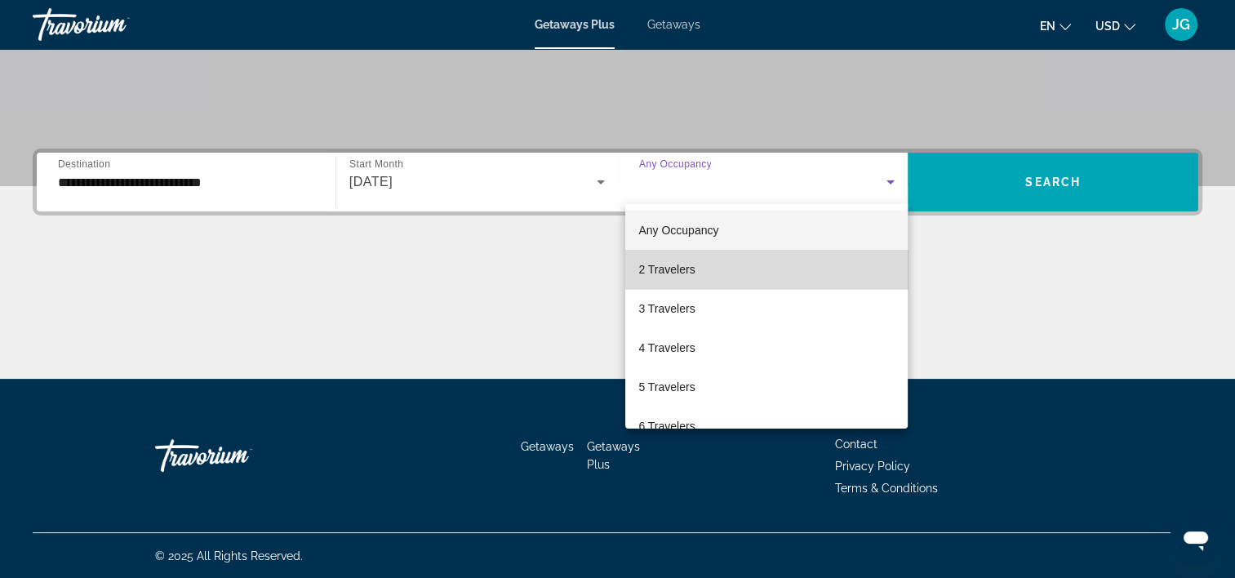
click at [827, 264] on mat-option "2 Travelers" at bounding box center [766, 269] width 282 height 39
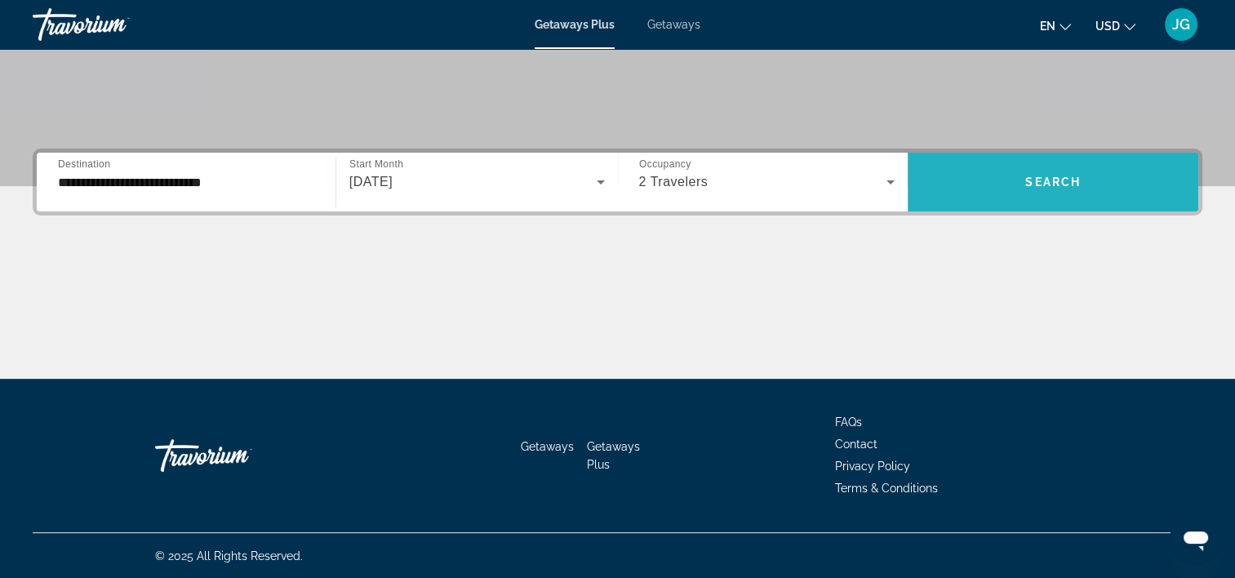
click at [1057, 180] on span "Search" at bounding box center [1052, 181] width 55 height 13
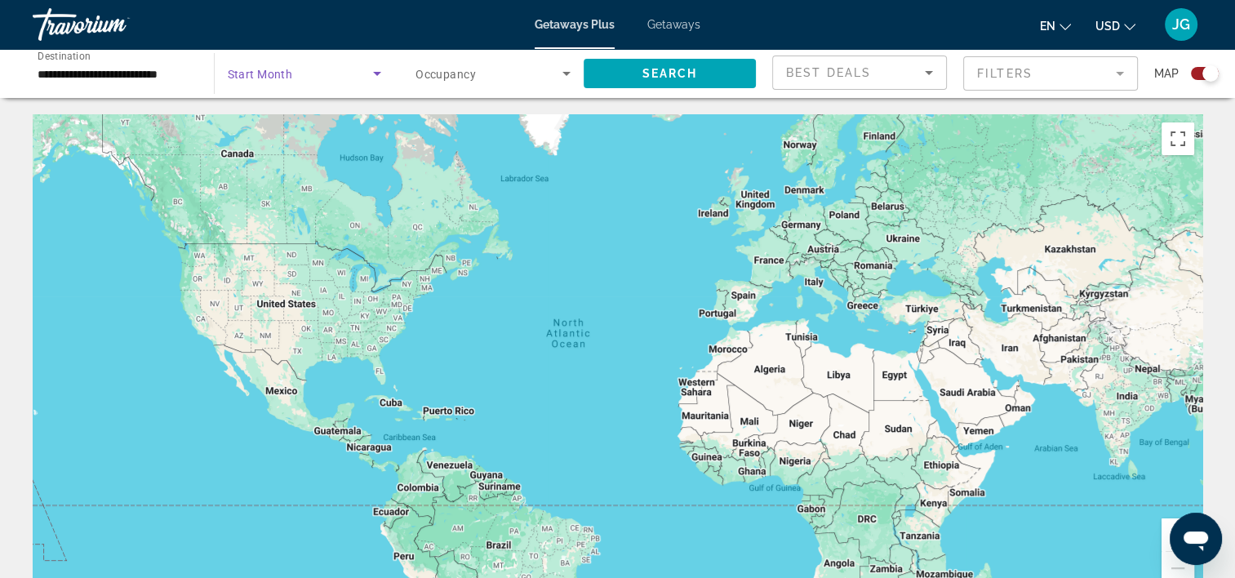
click at [358, 72] on span "Search widget" at bounding box center [301, 74] width 146 height 20
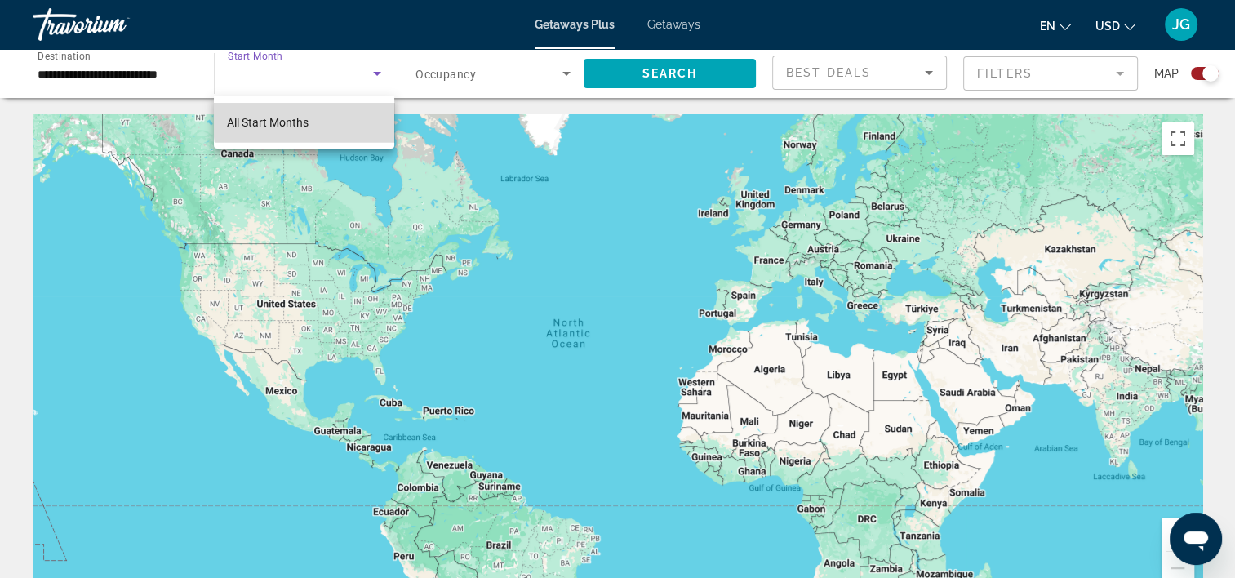
click at [343, 117] on mat-option "All Start Months" at bounding box center [304, 122] width 180 height 39
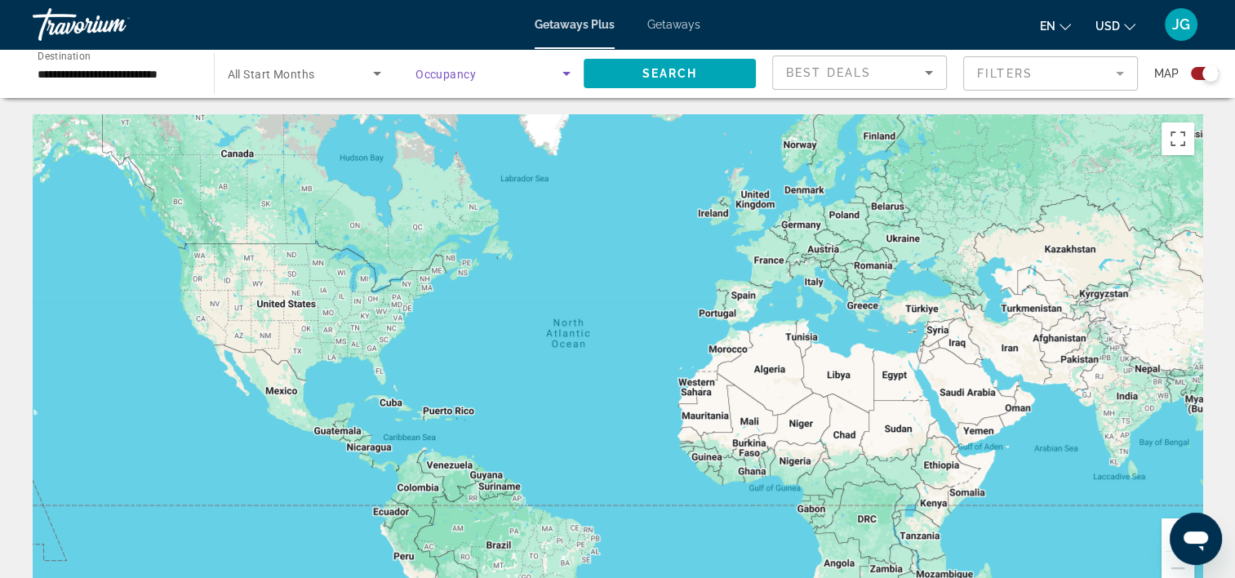
click at [511, 67] on span "Search widget" at bounding box center [488, 74] width 147 height 20
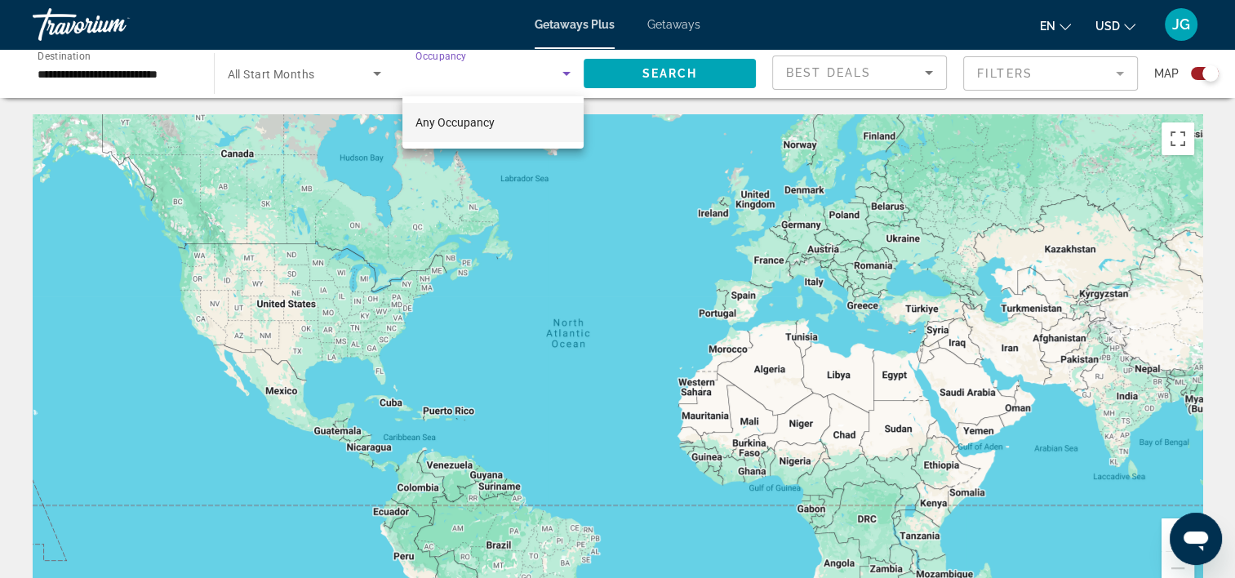
click at [627, 163] on div at bounding box center [617, 289] width 1235 height 578
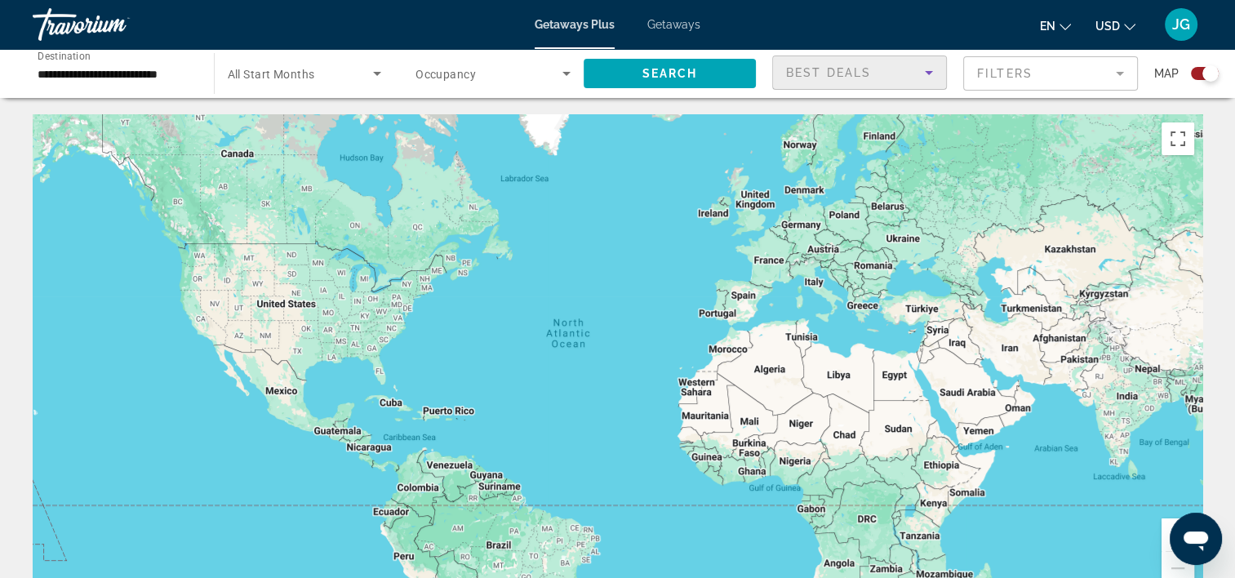
click at [928, 70] on icon "Sort by" at bounding box center [929, 73] width 20 height 20
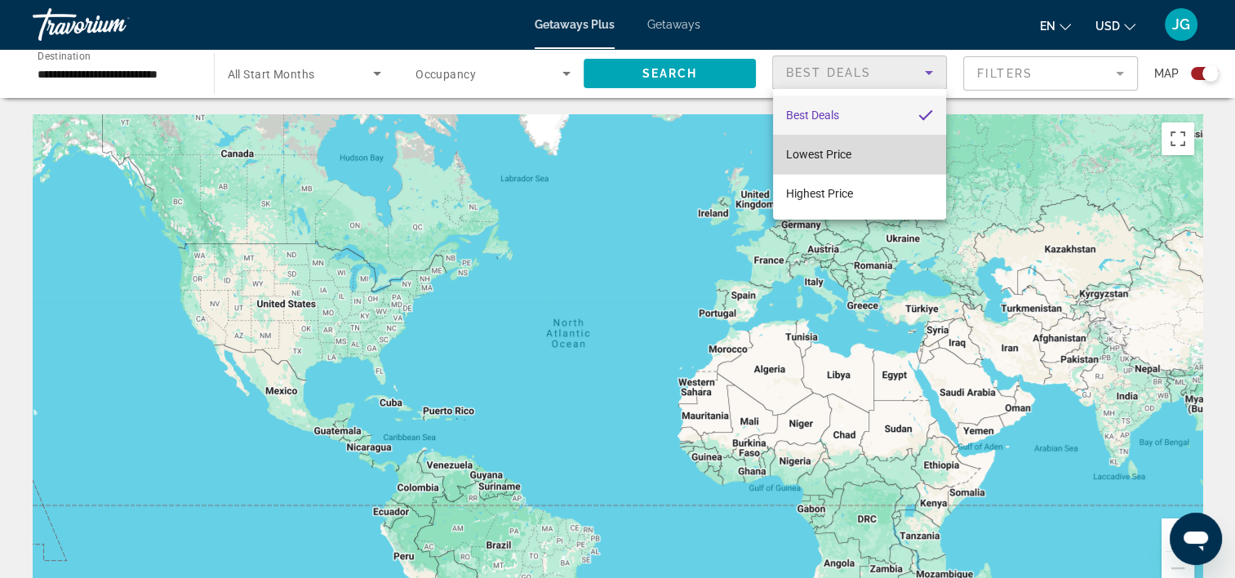
click at [850, 148] on span "Lowest Price" at bounding box center [818, 154] width 65 height 13
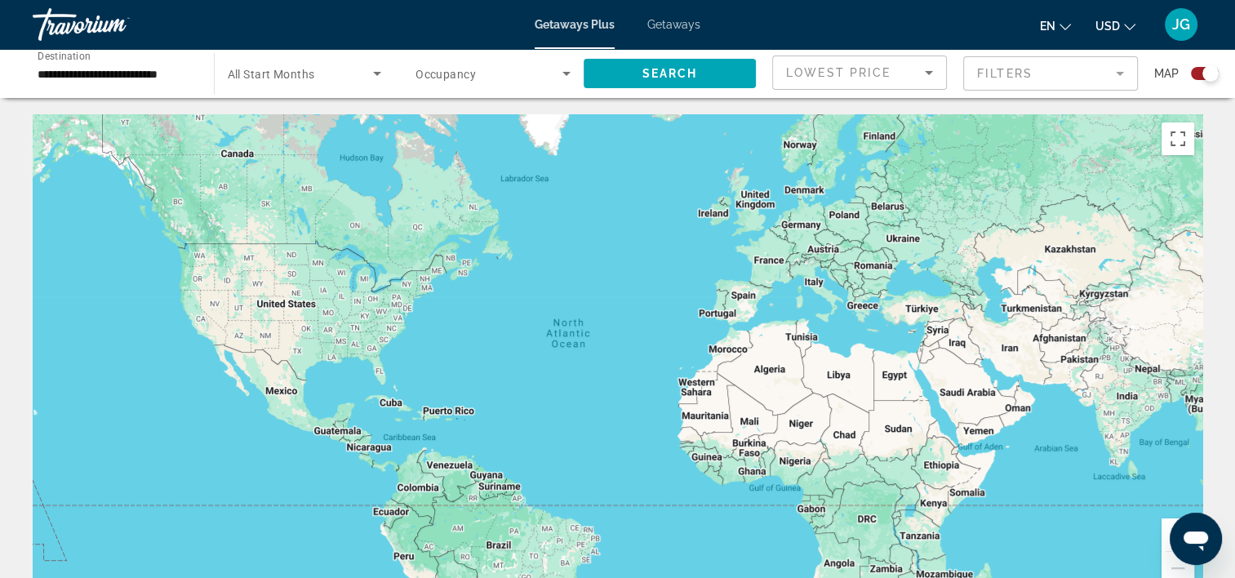
click at [1162, 73] on span "Map" at bounding box center [1166, 73] width 24 height 23
click at [1179, 72] on div "Search widget" at bounding box center [1198, 73] width 40 height 13
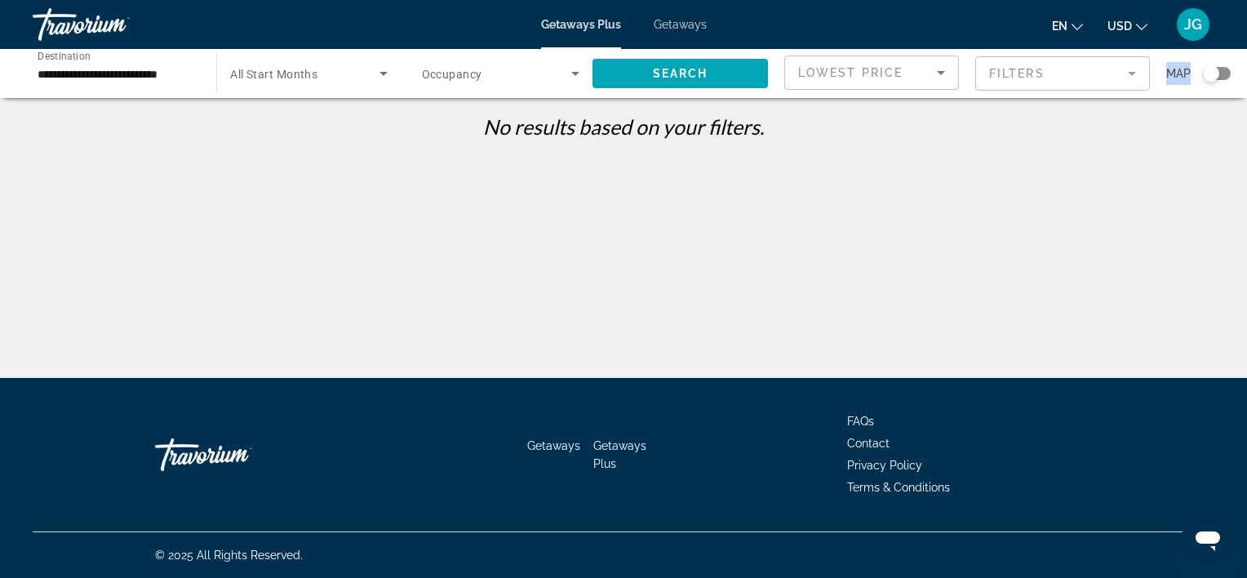
click at [1179, 72] on span "Map" at bounding box center [1178, 73] width 24 height 23
click at [307, 64] on span "Search widget" at bounding box center [304, 74] width 149 height 20
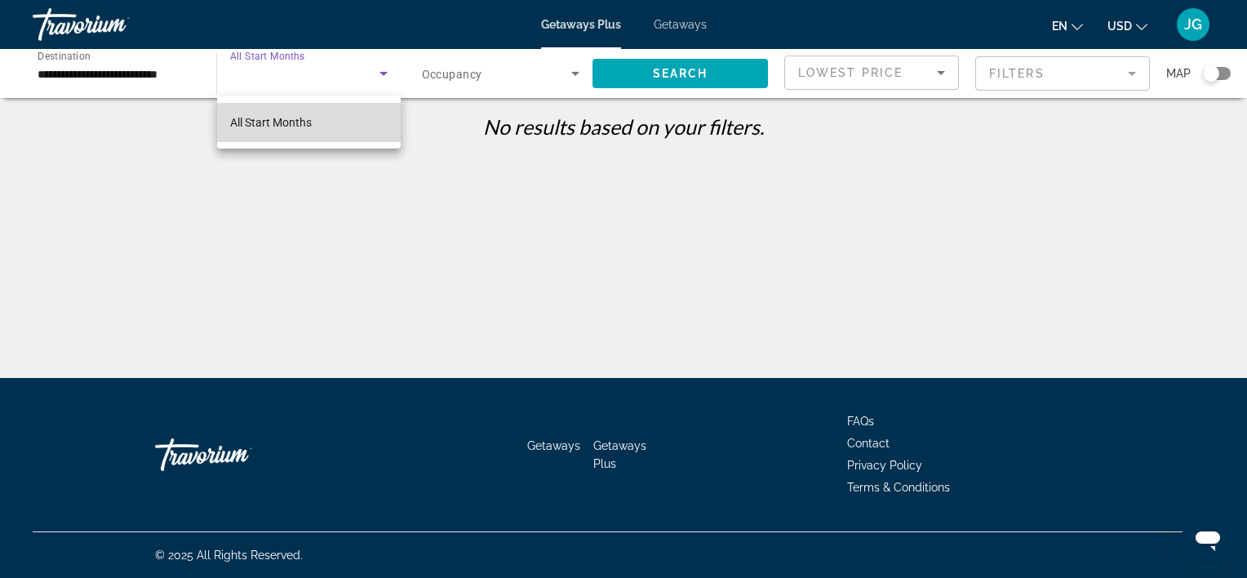
click at [316, 125] on mat-option "All Start Months" at bounding box center [309, 122] width 184 height 39
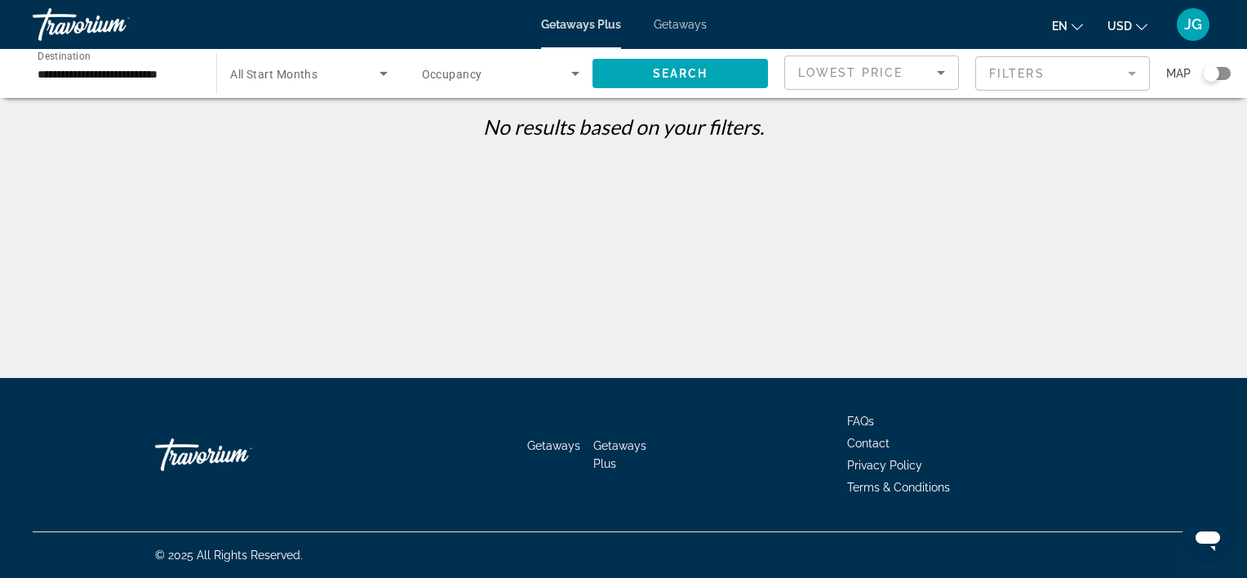
click at [471, 72] on span "Occupancy" at bounding box center [452, 74] width 60 height 13
click at [485, 116] on span "Any Occupancy" at bounding box center [461, 122] width 79 height 13
click at [268, 78] on span "All Start Months" at bounding box center [273, 74] width 87 height 13
click at [689, 23] on div at bounding box center [623, 289] width 1247 height 578
click at [173, 69] on input "**********" at bounding box center [116, 74] width 157 height 20
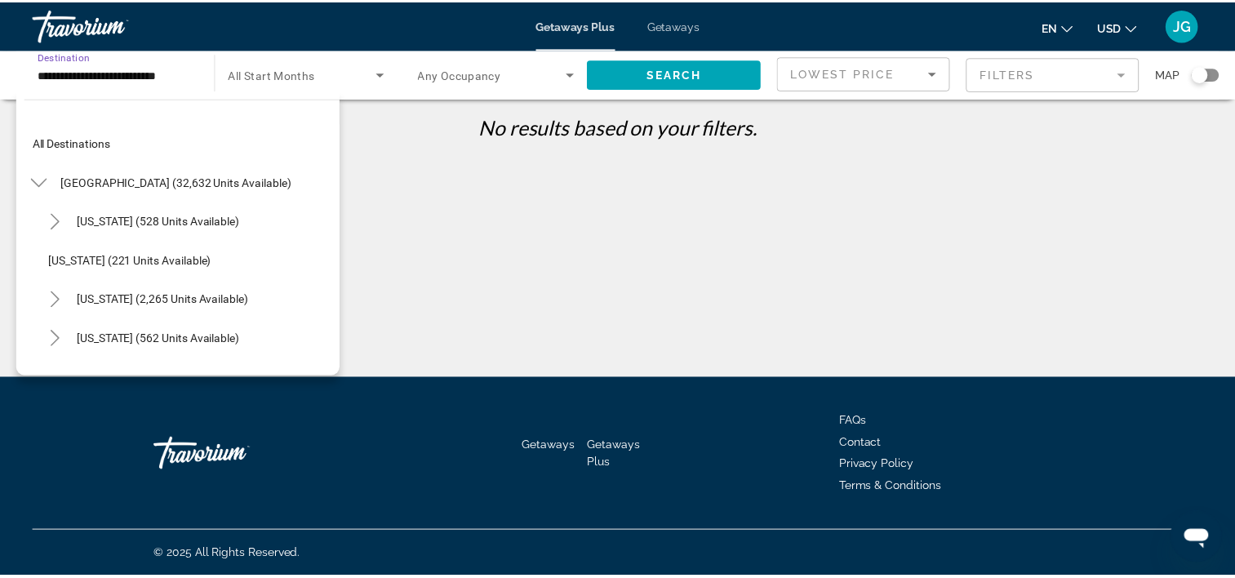
scroll to position [959, 0]
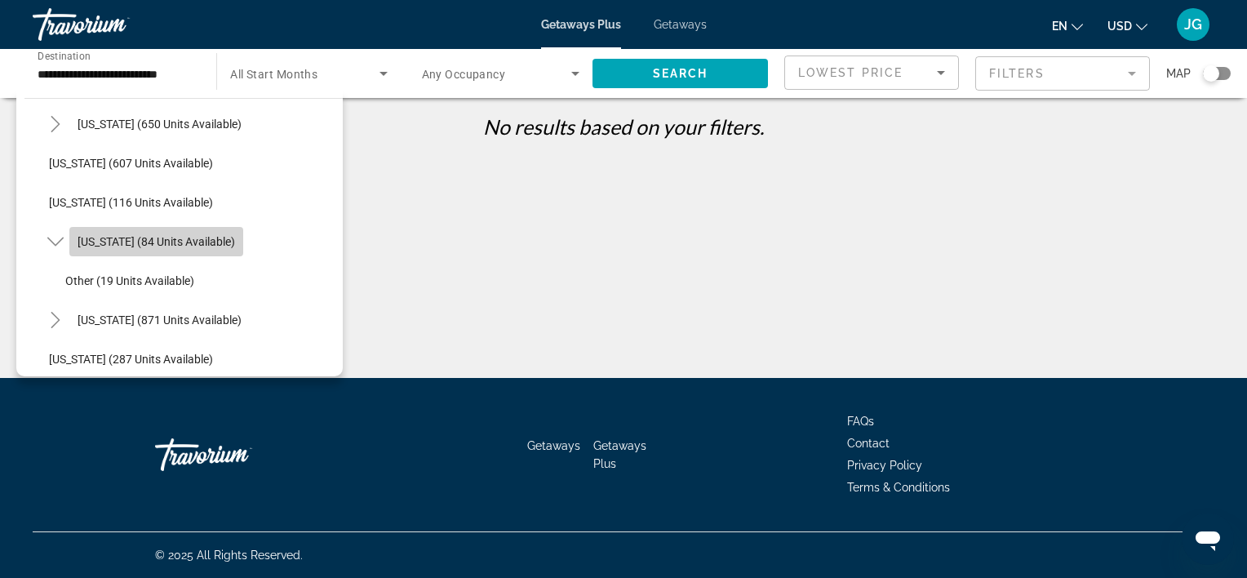
click at [175, 245] on span "[US_STATE] (84 units available)" at bounding box center [156, 241] width 157 height 13
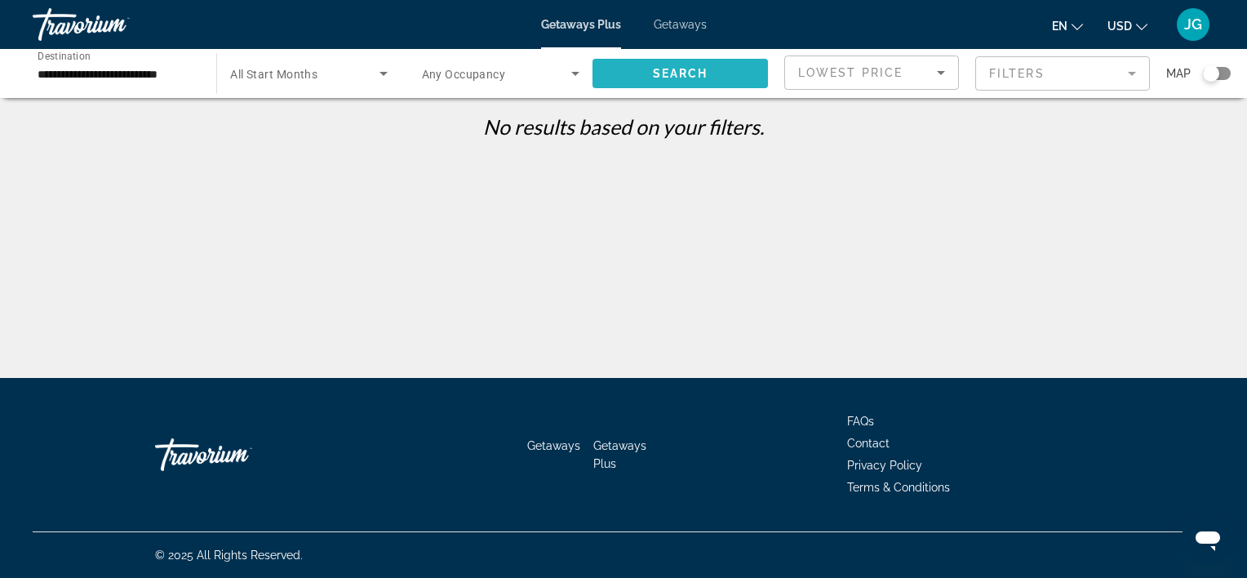
click at [690, 72] on span "Search" at bounding box center [680, 73] width 55 height 13
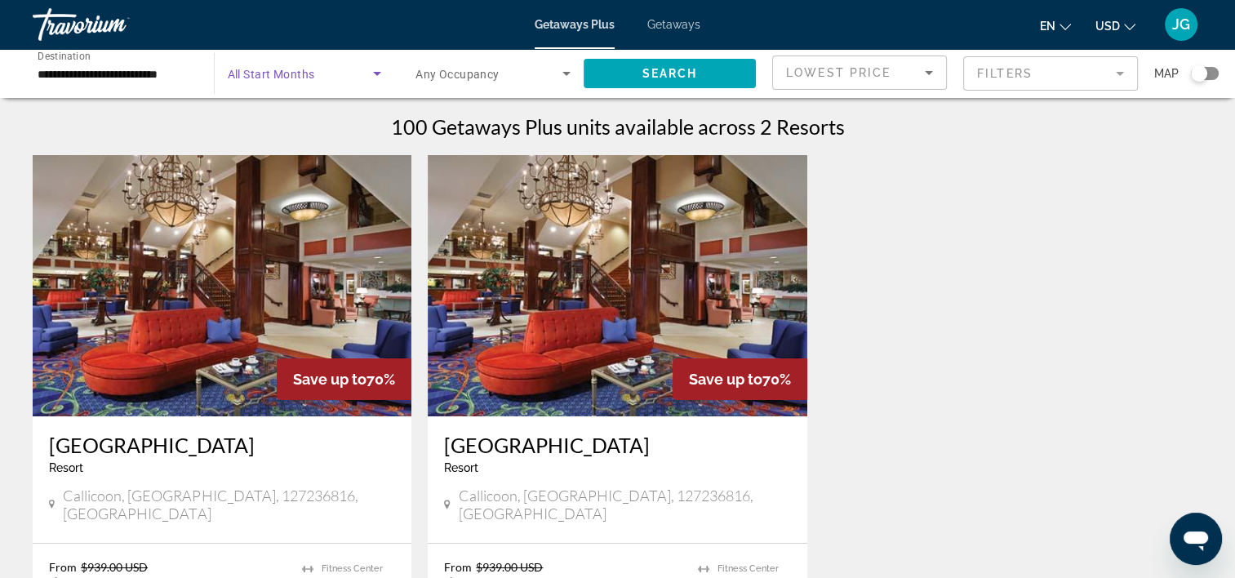
click at [370, 75] on icon "Search widget" at bounding box center [377, 74] width 20 height 20
